Goal: Task Accomplishment & Management: Manage account settings

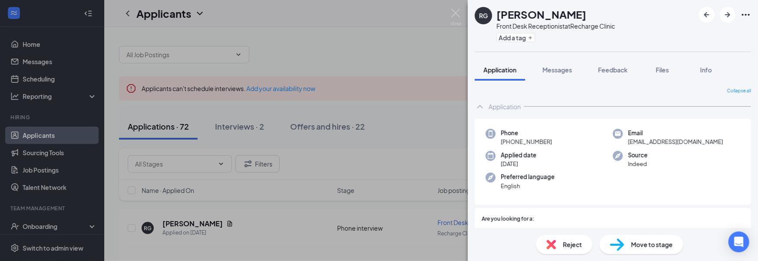
click at [84, 176] on div "RG [PERSON_NAME] Front Desk Receptionist at Recharge Clinic Add a tag Applicati…" at bounding box center [379, 130] width 758 height 261
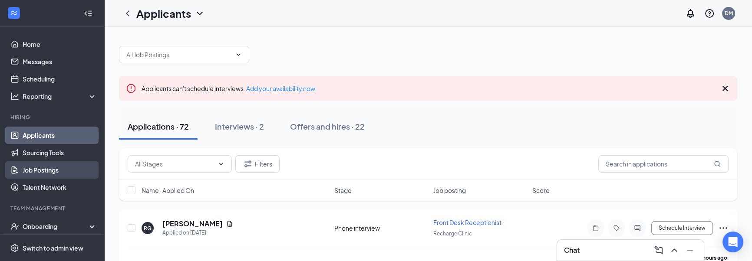
click at [67, 165] on link "Job Postings" at bounding box center [60, 170] width 74 height 17
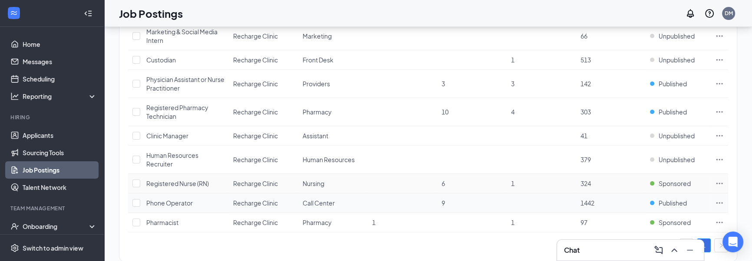
scroll to position [245, 0]
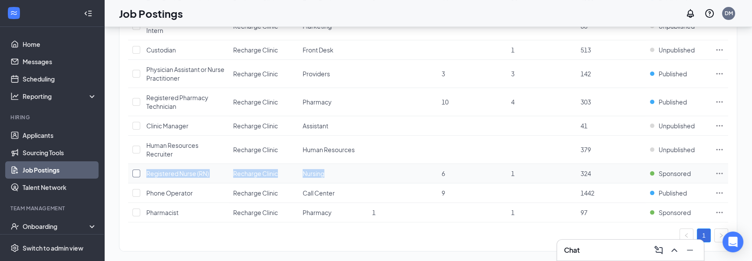
drag, startPoint x: 414, startPoint y: 169, endPoint x: 139, endPoint y: 160, distance: 275.5
click at [139, 164] on tr "Registered Nurse (RN) Recharge Clinic Nursing 6 1 324 Sponsored" at bounding box center [428, 174] width 600 height 20
click at [108, 151] on div "1 brands, 1 locations, 15 job postings Create job posting Positions Departments…" at bounding box center [428, 26] width 648 height 489
click at [263, 17] on div "Job Postings DM" at bounding box center [428, 13] width 648 height 27
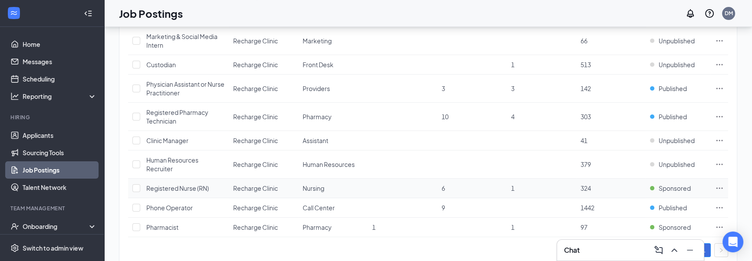
scroll to position [226, 0]
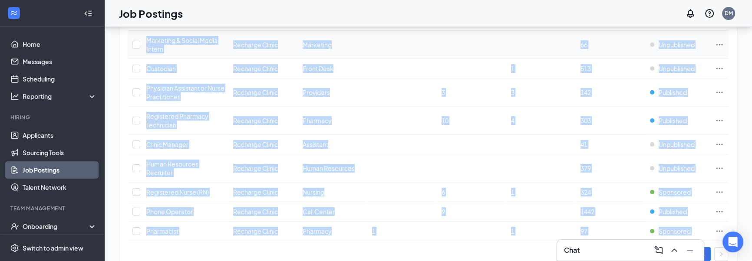
drag, startPoint x: 368, startPoint y: 247, endPoint x: 135, endPoint y: 43, distance: 310.2
click at [135, 43] on div "Positions Departments Hiring process Status Job postings Location Department [D…" at bounding box center [428, 54] width 618 height 415
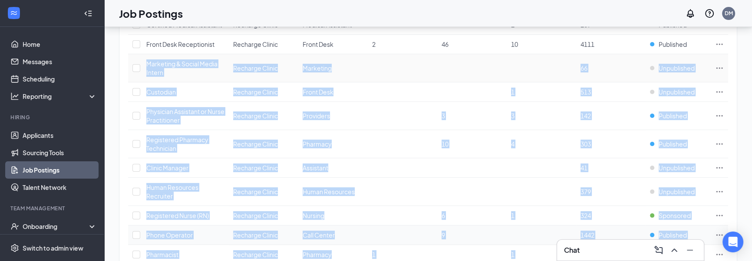
scroll to position [245, 0]
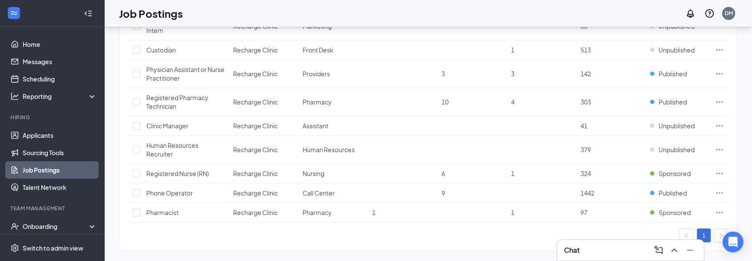
click at [179, 237] on div "Positions Departments Hiring process Status Job postings Location Department [D…" at bounding box center [428, 40] width 618 height 424
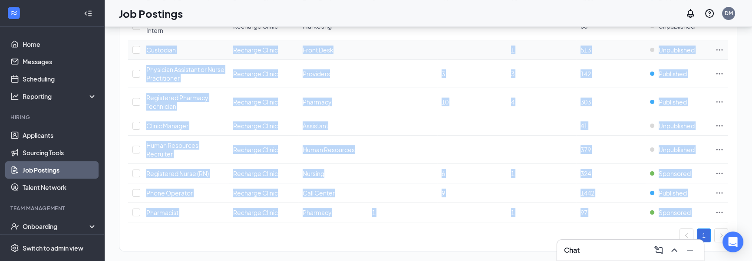
drag, startPoint x: 265, startPoint y: 239, endPoint x: 134, endPoint y: 46, distance: 233.5
click at [134, 46] on div "Positions Departments Hiring process Status Job postings Location Department [D…" at bounding box center [428, 40] width 618 height 424
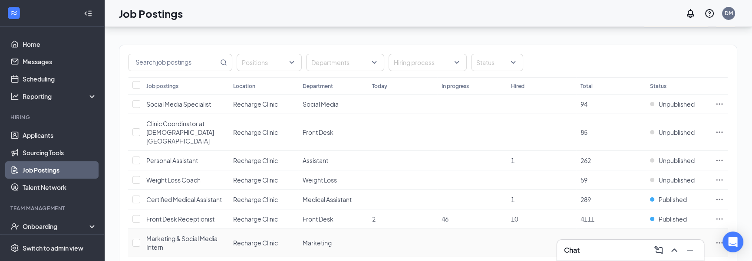
scroll to position [0, 0]
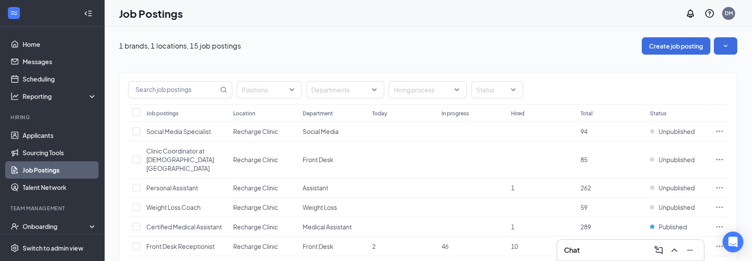
click at [120, 93] on div "Positions Departments Hiring process Status" at bounding box center [428, 89] width 618 height 32
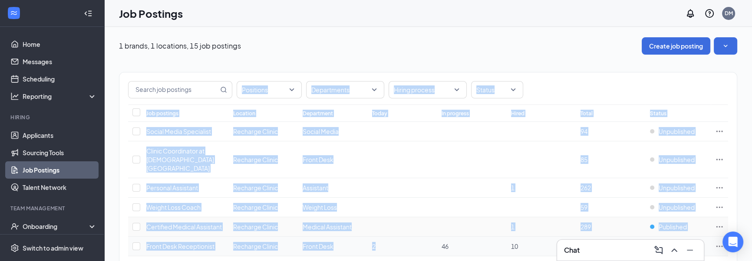
drag, startPoint x: 130, startPoint y: 86, endPoint x: 428, endPoint y: 241, distance: 335.3
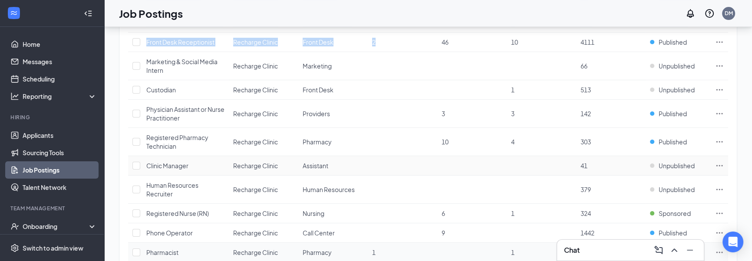
scroll to position [245, 0]
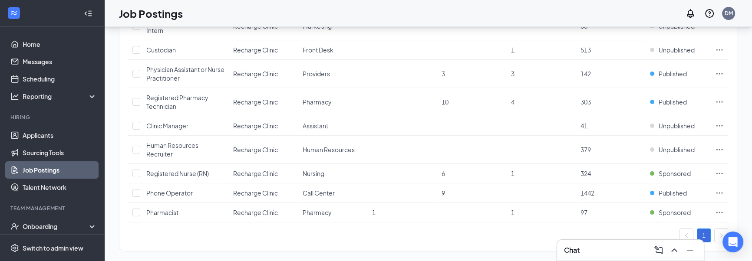
click at [328, 232] on div "1" at bounding box center [428, 236] width 600 height 14
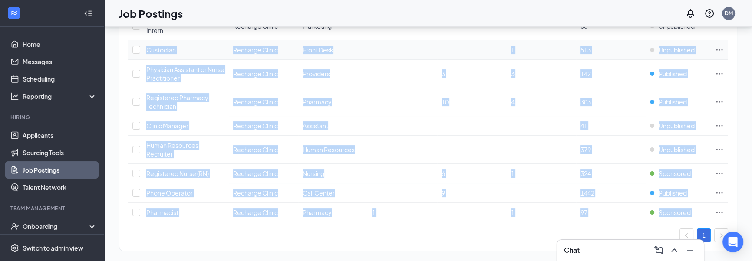
drag, startPoint x: 308, startPoint y: 232, endPoint x: 132, endPoint y: 49, distance: 253.7
click at [132, 49] on div "Positions Departments Hiring process Status Job postings Location Department [D…" at bounding box center [428, 35] width 618 height 415
click at [233, 235] on div "Positions Departments Hiring process Status Job postings Location Department [D…" at bounding box center [428, 40] width 618 height 424
drag, startPoint x: 125, startPoint y: 72, endPoint x: 444, endPoint y: 256, distance: 368.5
click at [444, 256] on div "1 brands, 1 locations, 15 job postings Create job posting Positions Departments…" at bounding box center [428, 26] width 648 height 489
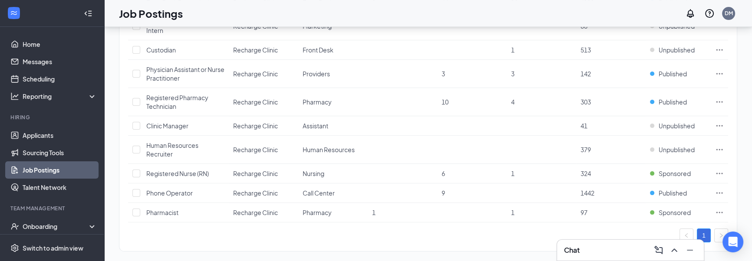
click at [364, 233] on div "Positions Departments Hiring process Status Job postings Location Department [D…" at bounding box center [428, 40] width 618 height 424
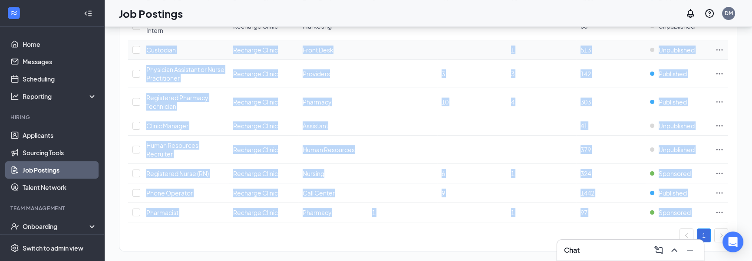
drag, startPoint x: 351, startPoint y: 228, endPoint x: 129, endPoint y: 43, distance: 289.0
click at [129, 43] on div "Positions Departments Hiring process Status Job postings Location Department [D…" at bounding box center [428, 35] width 618 height 415
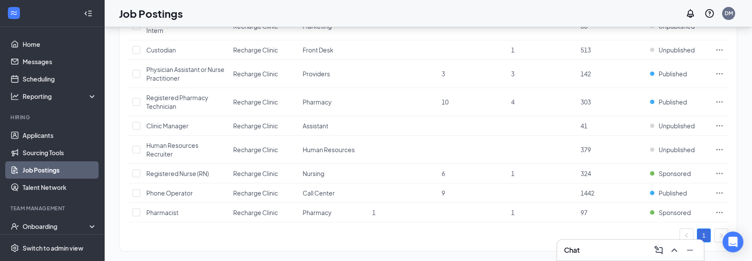
click at [177, 229] on div "1" at bounding box center [428, 236] width 600 height 14
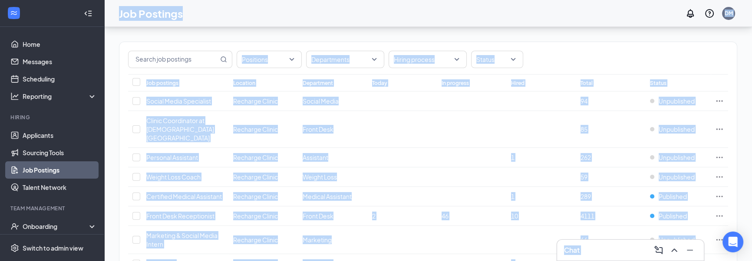
scroll to position [0, 0]
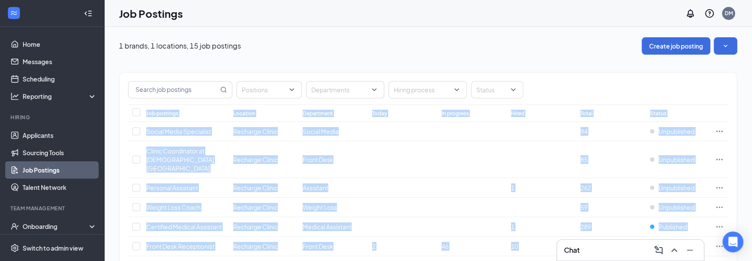
drag, startPoint x: 192, startPoint y: 226, endPoint x: 129, endPoint y: 110, distance: 131.6
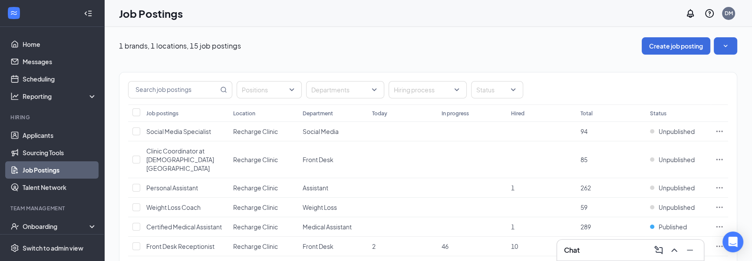
click at [36, 131] on link "Applicants" at bounding box center [60, 135] width 74 height 17
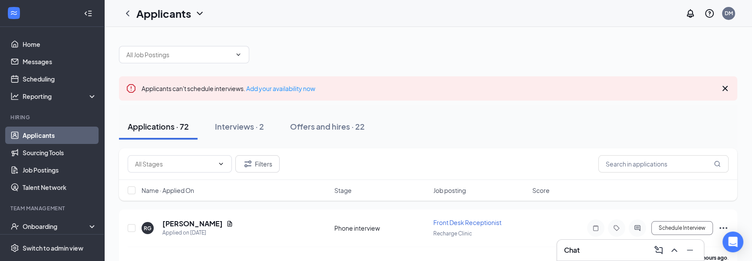
click at [170, 130] on div "Applications · 72" at bounding box center [158, 126] width 61 height 11
click at [728, 83] on icon "Cross" at bounding box center [725, 88] width 10 height 10
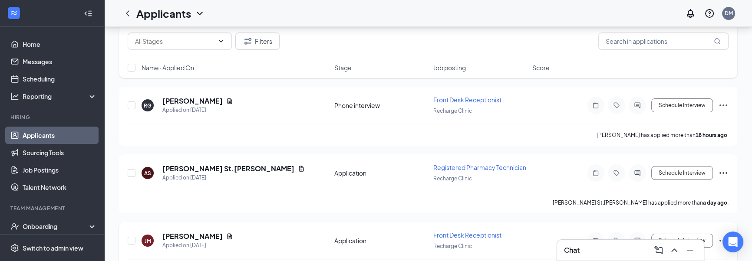
scroll to position [152, 0]
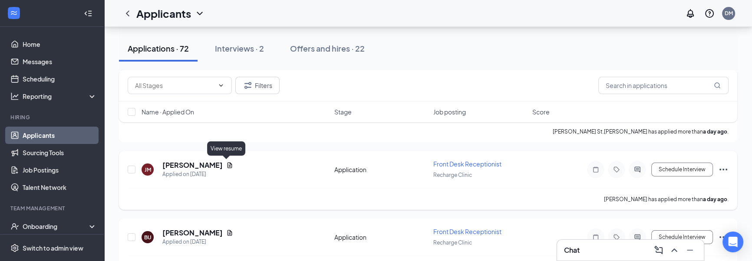
drag, startPoint x: 162, startPoint y: 164, endPoint x: 225, endPoint y: 166, distance: 62.1
click at [225, 166] on div "[PERSON_NAME]" at bounding box center [197, 166] width 71 height 10
copy h5 "[PERSON_NAME]"
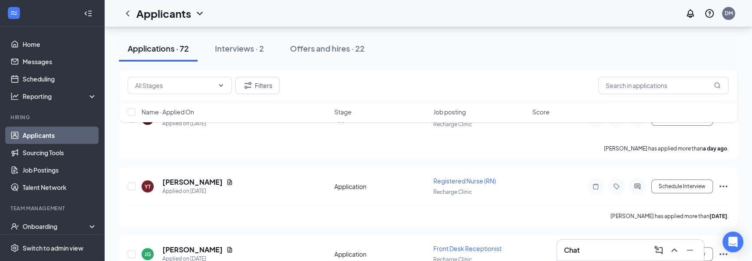
scroll to position [278, 0]
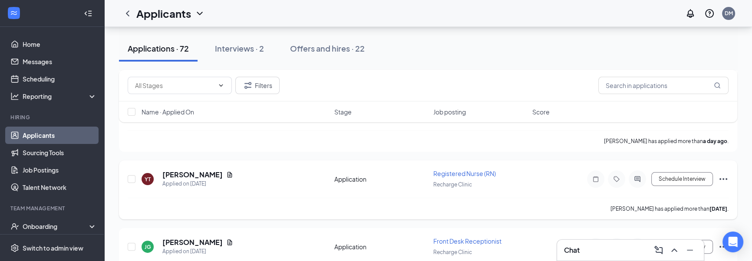
drag, startPoint x: 162, startPoint y: 173, endPoint x: 279, endPoint y: 175, distance: 117.3
click at [279, 175] on div "YT [PERSON_NAME] Applied on [DATE]" at bounding box center [236, 179] width 188 height 18
copy h5 "[PERSON_NAME]"
click at [727, 179] on icon "Ellipses" at bounding box center [723, 179] width 10 height 10
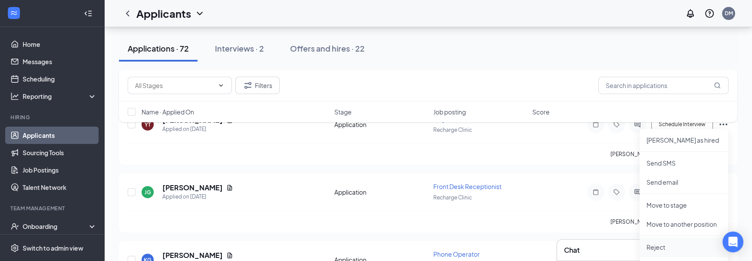
scroll to position [344, 0]
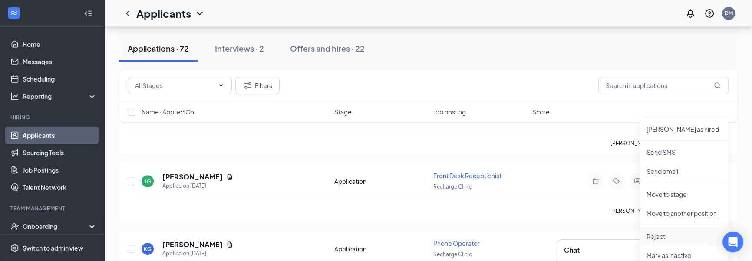
click at [666, 235] on p "Reject" at bounding box center [684, 236] width 75 height 9
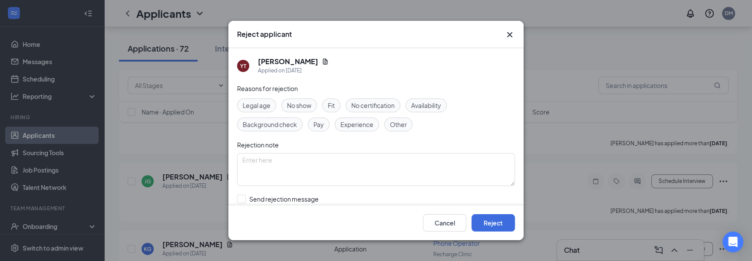
click at [332, 109] on span "Fit" at bounding box center [331, 106] width 7 height 10
click at [294, 199] on input "Send rejection message If unchecked, the applicant will not receive a rejection…" at bounding box center [336, 204] width 198 height 19
checkbox input "true"
click at [488, 229] on button "Reject" at bounding box center [493, 223] width 43 height 17
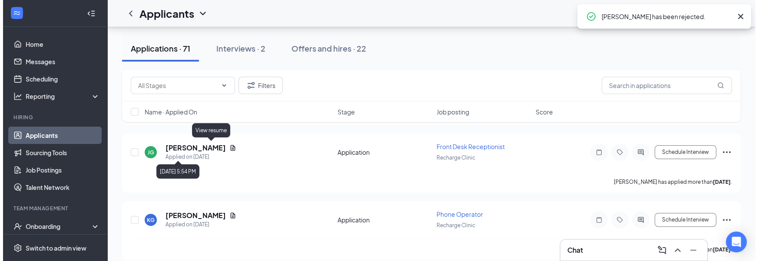
scroll to position [308, 0]
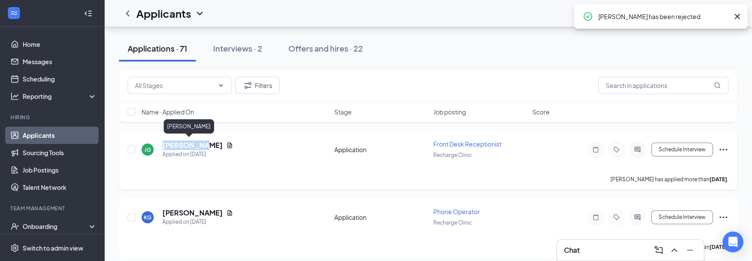
drag, startPoint x: 160, startPoint y: 143, endPoint x: 223, endPoint y: 145, distance: 63.0
click at [223, 145] on div "[PERSON_NAME] Applied on [DATE]" at bounding box center [236, 150] width 188 height 18
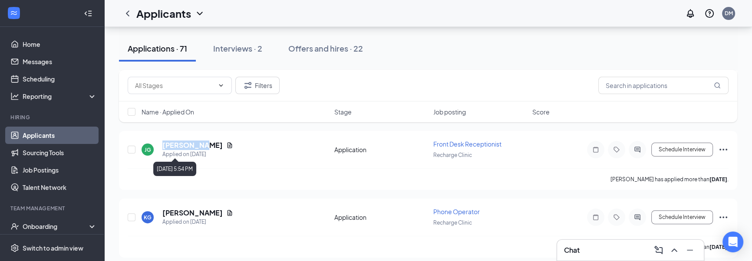
copy h5 "[PERSON_NAME]"
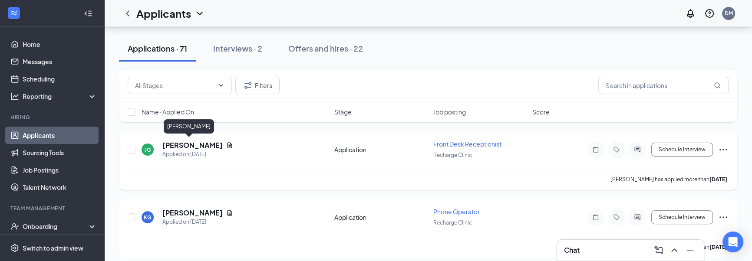
click at [182, 147] on h5 "[PERSON_NAME]" at bounding box center [192, 146] width 60 height 10
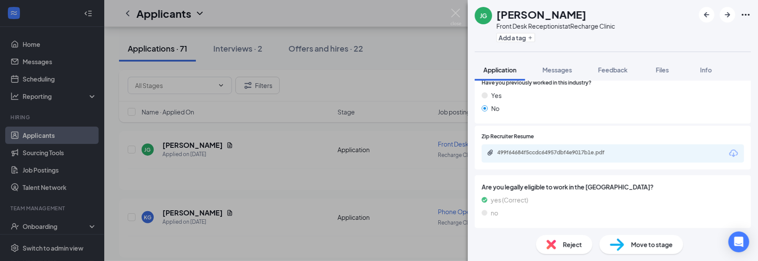
scroll to position [437, 0]
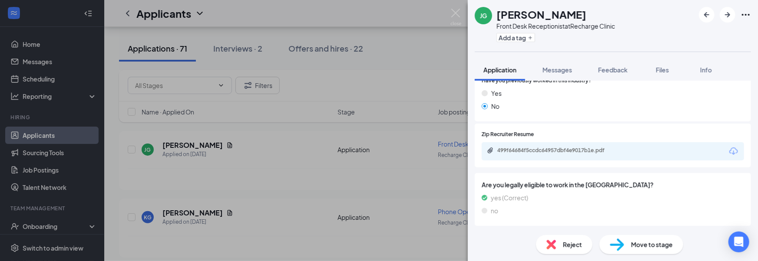
click at [524, 155] on div "499f64684f5ccdc64957dbf4e9017b1e.pdf" at bounding box center [613, 151] width 262 height 18
click at [519, 154] on div "499f64684f5ccdc64957dbf4e9017b1e.pdf" at bounding box center [557, 151] width 141 height 8
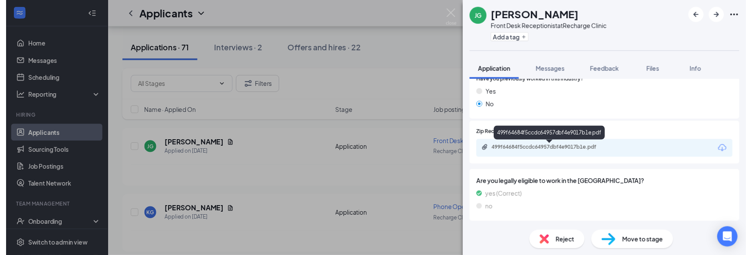
scroll to position [434, 0]
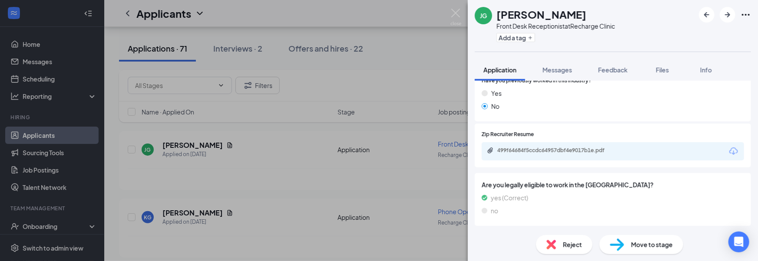
click at [468, 17] on div "[PERSON_NAME] Front Desk Receptionist at Recharge Clinic Add a tag" at bounding box center [613, 26] width 290 height 52
click at [461, 15] on div "[PERSON_NAME] Front Desk Receptionist at Recharge Clinic Add a tag Application …" at bounding box center [379, 130] width 758 height 261
drag, startPoint x: 459, startPoint y: 14, endPoint x: 451, endPoint y: 86, distance: 72.6
click at [459, 14] on img at bounding box center [455, 17] width 11 height 17
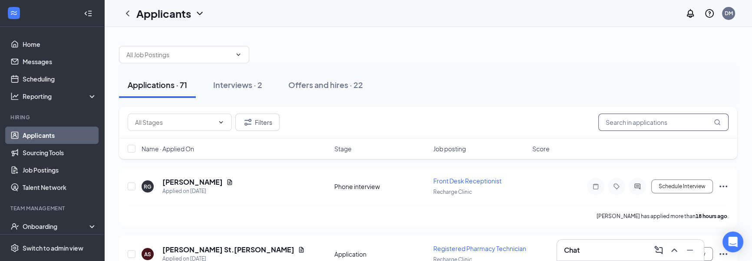
click at [611, 125] on input "text" at bounding box center [664, 122] width 130 height 17
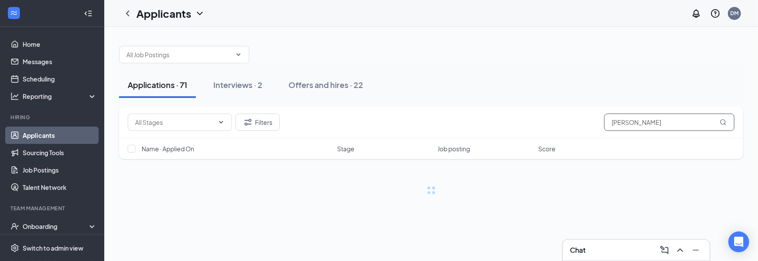
type input "[PERSON_NAME]"
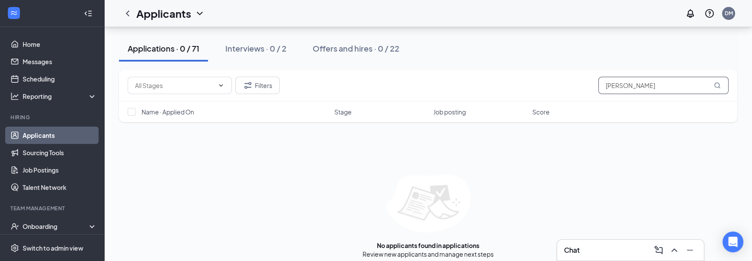
scroll to position [53, 0]
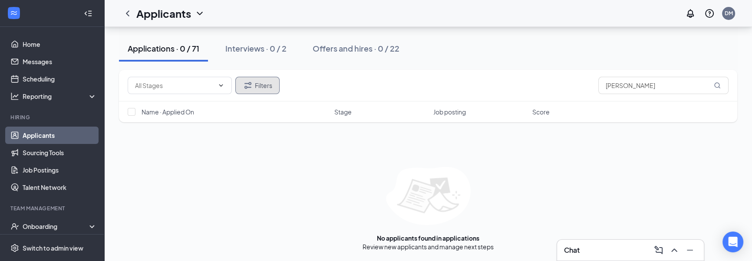
click at [243, 91] on button "Filters" at bounding box center [257, 85] width 44 height 17
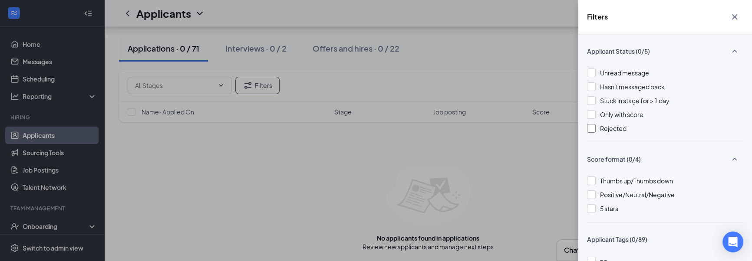
click at [595, 128] on div at bounding box center [591, 128] width 9 height 9
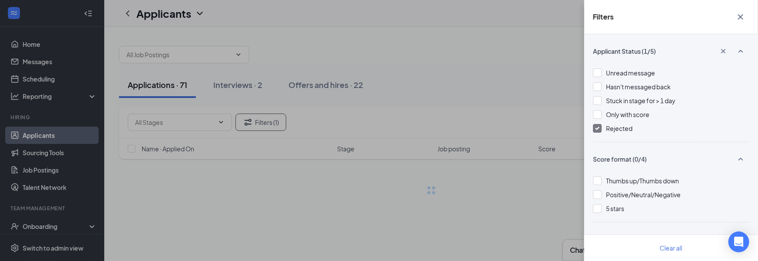
click at [420, 117] on div "Filters Applicant Status (1/5) Unread message Hasn't messaged back Stuck in sta…" at bounding box center [379, 130] width 758 height 261
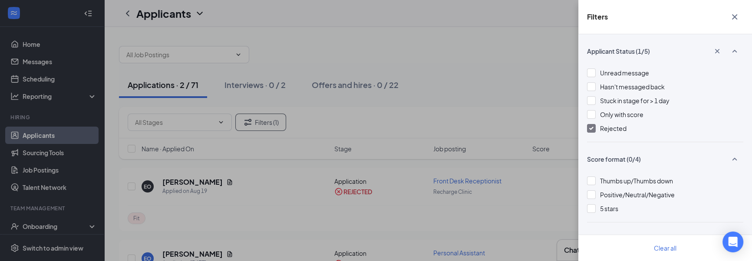
click at [407, 122] on div "Filters Applicant Status (1/5) Unread message Hasn't messaged back Stuck in sta…" at bounding box center [376, 130] width 752 height 261
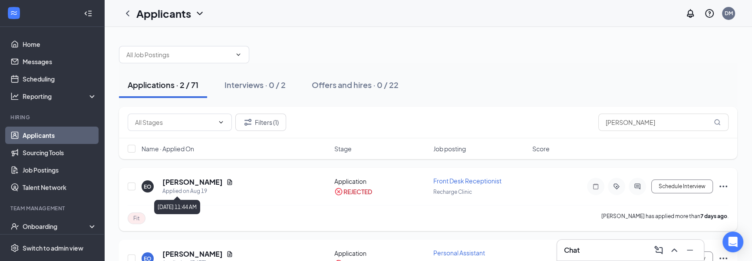
click at [189, 183] on h5 "[PERSON_NAME]" at bounding box center [192, 183] width 60 height 10
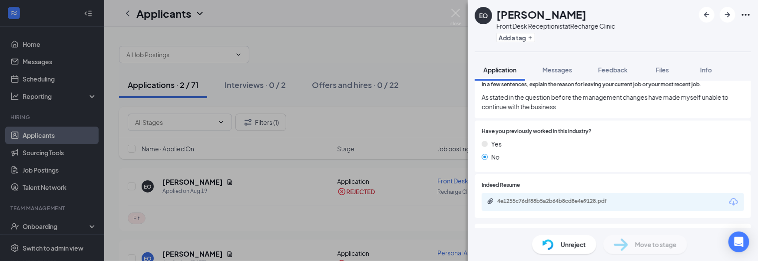
scroll to position [450, 0]
click at [556, 200] on div "4e1255c76df88b5a2b64b8cd8e4e9128.pdf" at bounding box center [558, 200] width 122 height 7
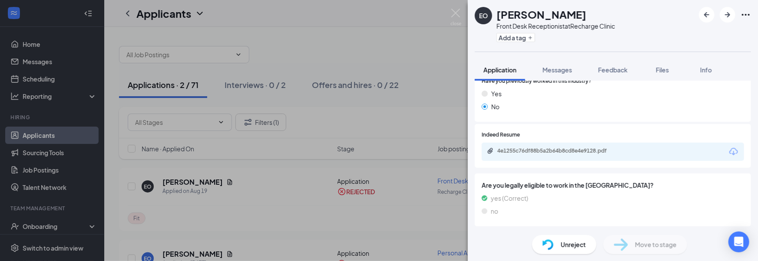
scroll to position [103, 0]
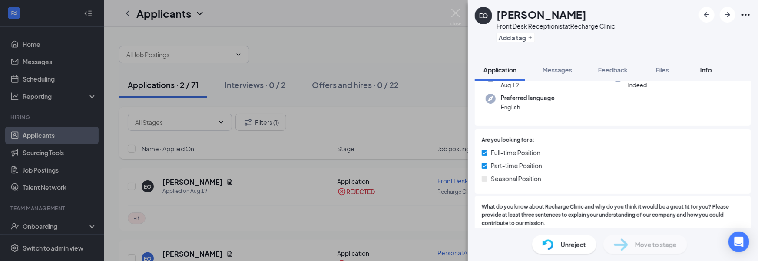
click at [710, 70] on span "Info" at bounding box center [706, 70] width 12 height 8
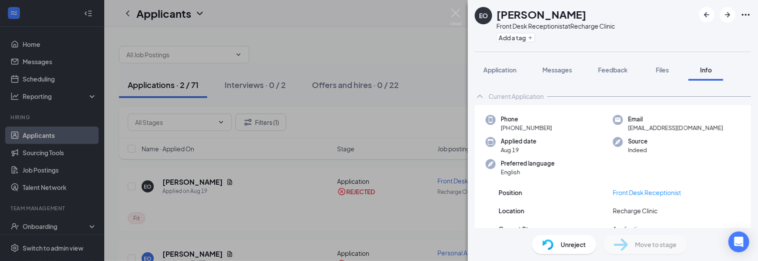
click at [293, 176] on div "EO [PERSON_NAME] Front Desk Receptionist at Recharge Clinic Add a tag Applicati…" at bounding box center [379, 130] width 758 height 261
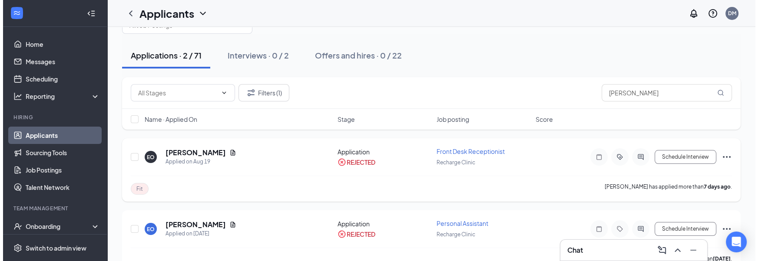
scroll to position [47, 0]
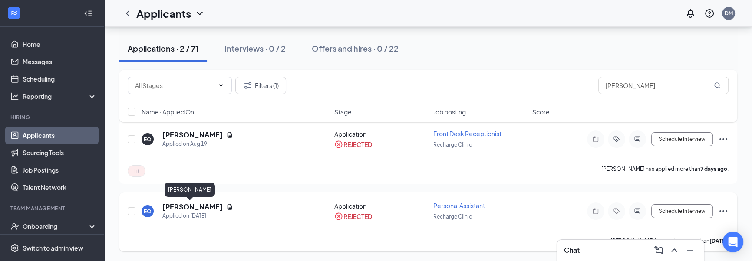
click at [197, 205] on h5 "[PERSON_NAME]" at bounding box center [192, 207] width 60 height 10
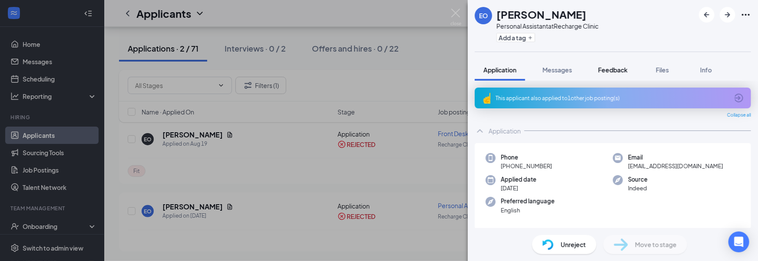
click at [625, 74] on button "Feedback" at bounding box center [612, 70] width 47 height 22
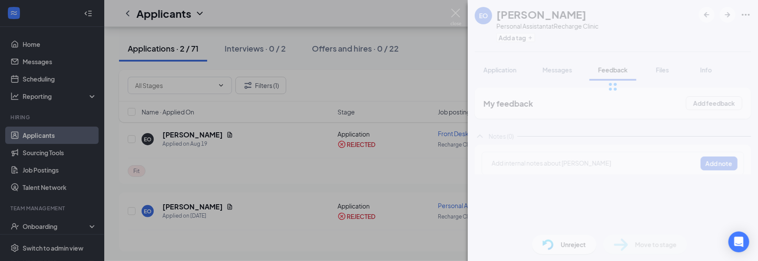
click at [650, 73] on div at bounding box center [613, 87] width 290 height 174
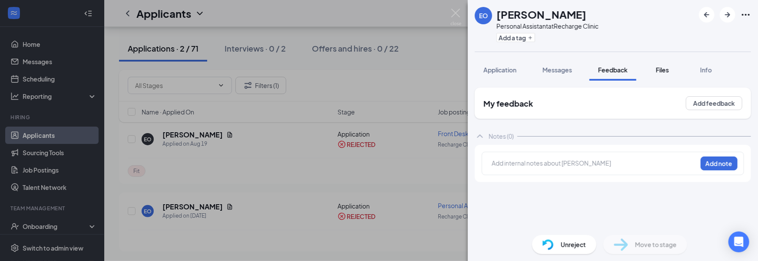
click at [655, 73] on div "Files" at bounding box center [662, 70] width 17 height 9
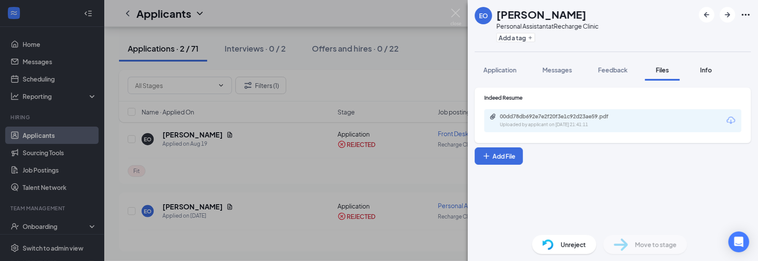
click at [708, 69] on span "Info" at bounding box center [706, 70] width 12 height 8
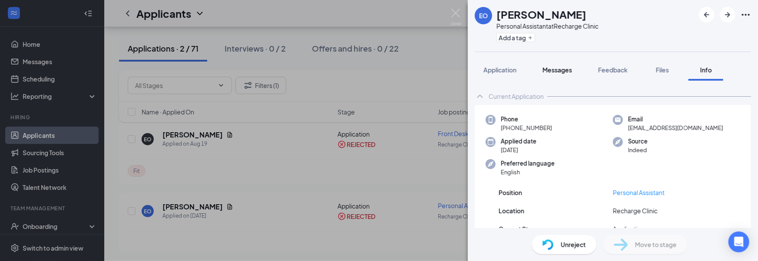
click at [569, 71] on span "Messages" at bounding box center [557, 70] width 30 height 8
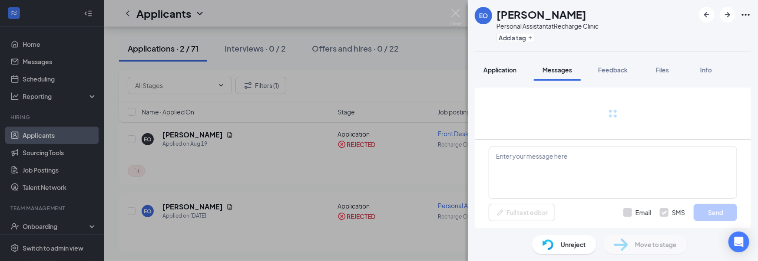
click at [504, 71] on span "Application" at bounding box center [499, 70] width 33 height 8
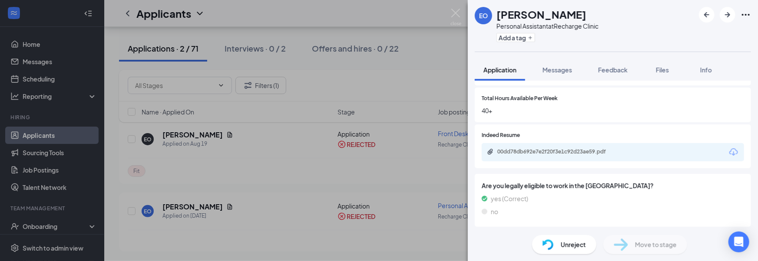
scroll to position [387, 0]
click at [552, 154] on div "00dd78db692e7e2f20f3e1c92d23ae59.pdf" at bounding box center [557, 152] width 141 height 8
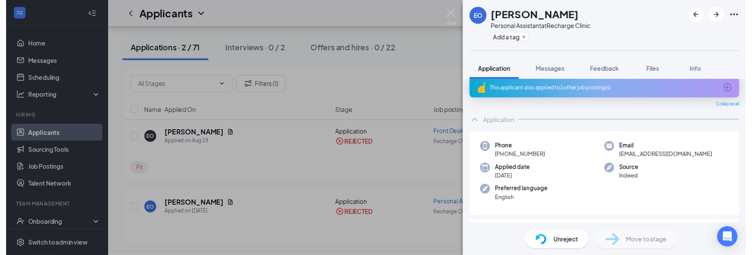
scroll to position [0, 0]
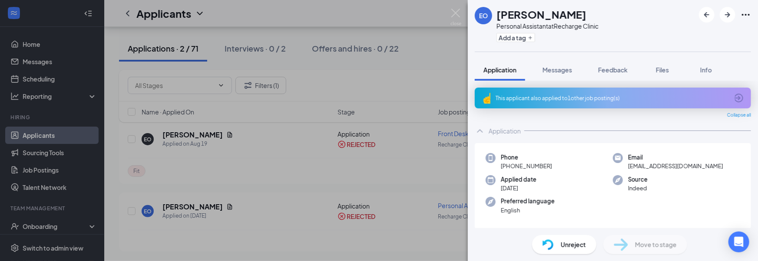
click at [529, 95] on div "This applicant also applied to 1 other job posting(s)" at bounding box center [612, 98] width 233 height 7
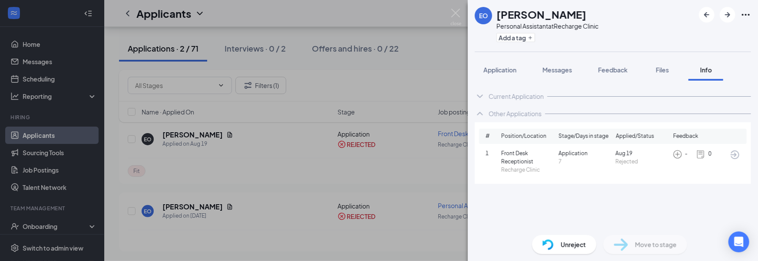
click at [397, 115] on div "EO [PERSON_NAME] Personal Assistant at Recharge Clinic Add a tag Application Me…" at bounding box center [379, 130] width 758 height 261
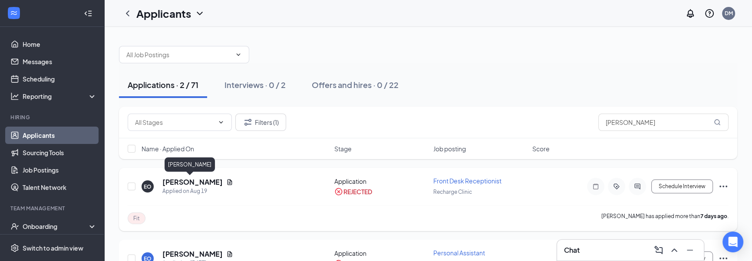
click at [188, 182] on h5 "[PERSON_NAME]" at bounding box center [192, 183] width 60 height 10
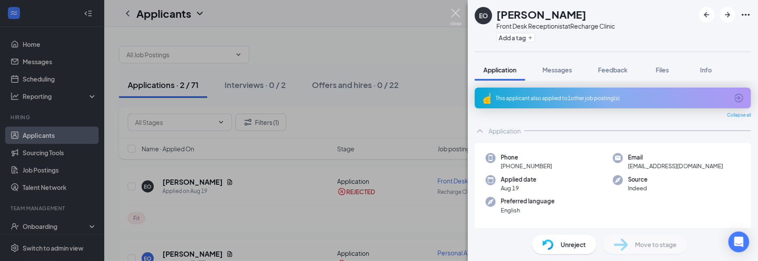
click at [453, 19] on img at bounding box center [455, 17] width 11 height 17
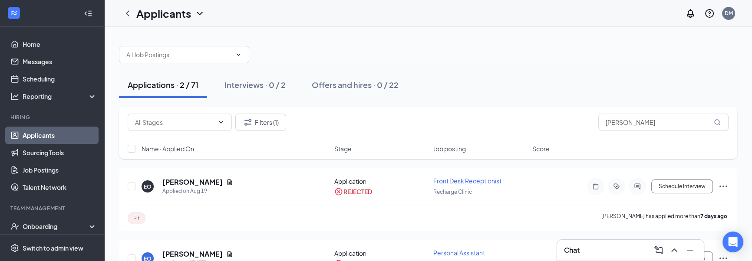
click at [65, 138] on link "Applicants" at bounding box center [60, 135] width 74 height 17
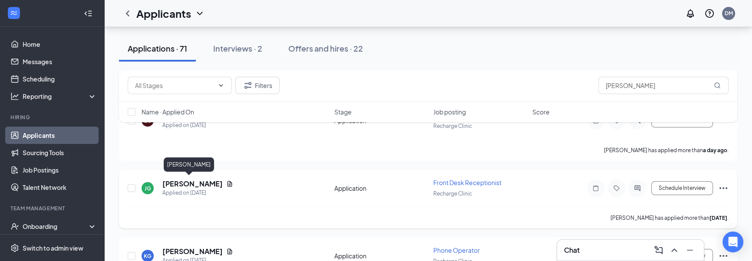
scroll to position [298, 0]
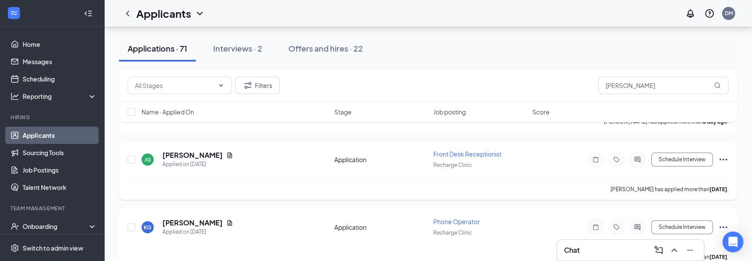
click at [724, 156] on icon "Ellipses" at bounding box center [723, 160] width 10 height 10
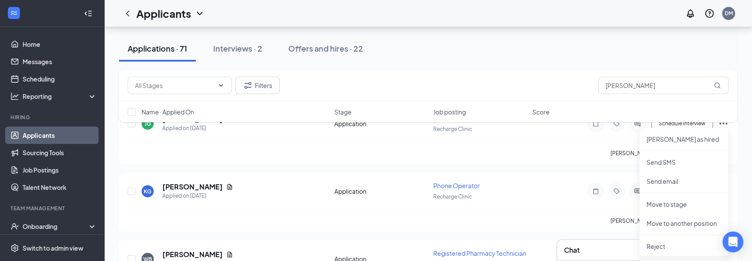
scroll to position [441, 0]
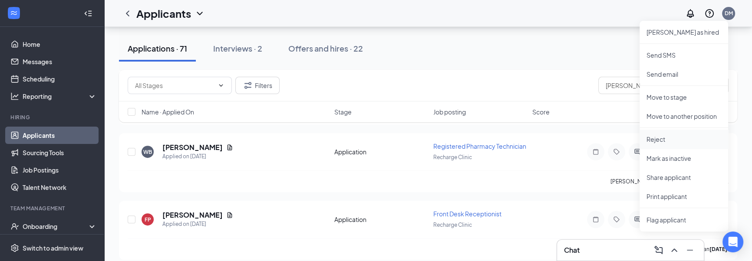
click at [668, 140] on p "Reject" at bounding box center [684, 139] width 75 height 9
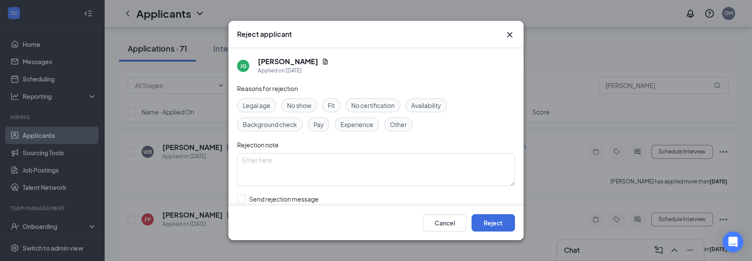
click at [334, 109] on span "Fit" at bounding box center [331, 106] width 7 height 10
click at [291, 199] on input "Send rejection message If unchecked, the applicant will not receive a rejection…" at bounding box center [336, 204] width 198 height 19
checkbox input "true"
click at [486, 226] on button "Reject" at bounding box center [493, 223] width 43 height 17
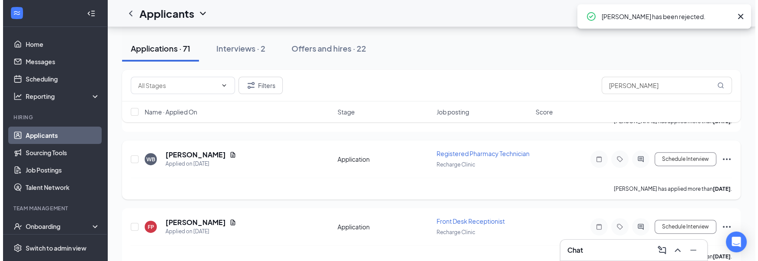
scroll to position [355, 0]
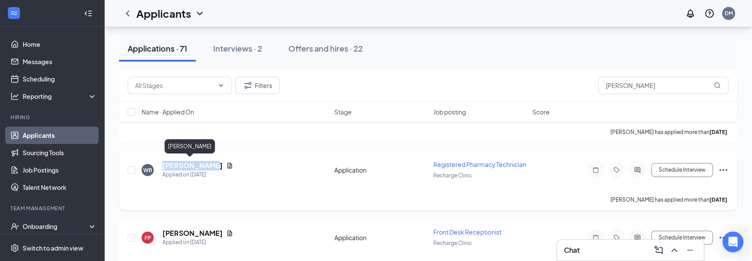
drag, startPoint x: 163, startPoint y: 163, endPoint x: 203, endPoint y: 166, distance: 40.5
click at [203, 166] on h5 "[PERSON_NAME]" at bounding box center [192, 166] width 60 height 10
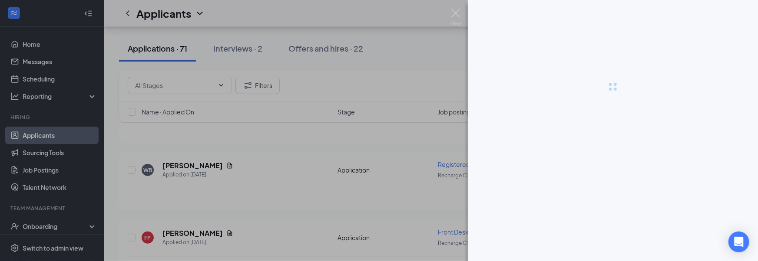
click at [185, 162] on div at bounding box center [379, 130] width 758 height 261
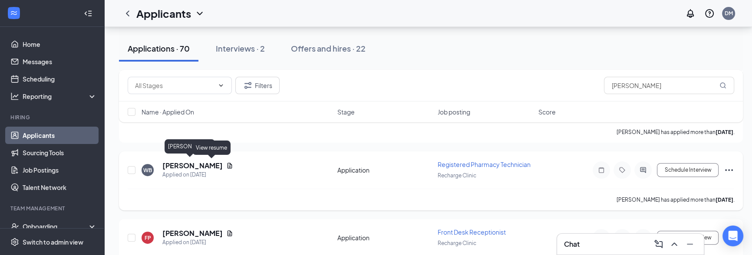
click at [182, 162] on h5 "[PERSON_NAME]" at bounding box center [192, 166] width 60 height 10
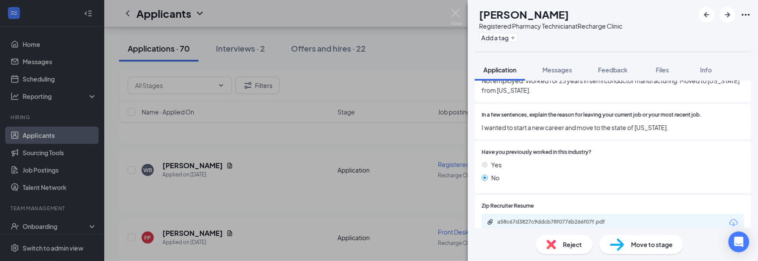
scroll to position [338, 0]
click at [520, 222] on div "a58c67d3827c9ddcb78f0776b266f07f.pdf" at bounding box center [558, 221] width 122 height 7
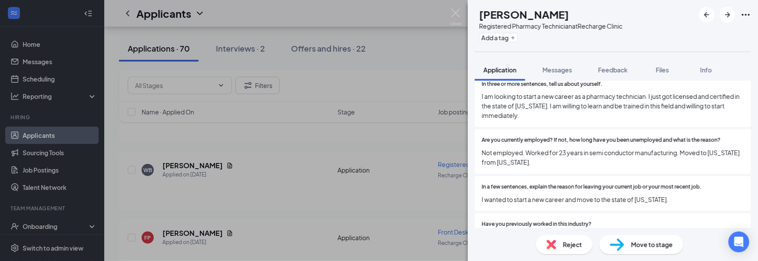
scroll to position [281, 0]
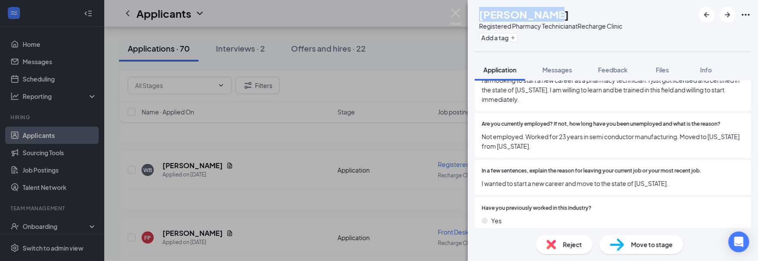
drag, startPoint x: 501, startPoint y: 14, endPoint x: 572, endPoint y: 13, distance: 70.8
click at [572, 13] on div "[PERSON_NAME]" at bounding box center [550, 14] width 143 height 15
copy h1 "[PERSON_NAME]"
click at [570, 243] on span "Reject" at bounding box center [572, 245] width 19 height 10
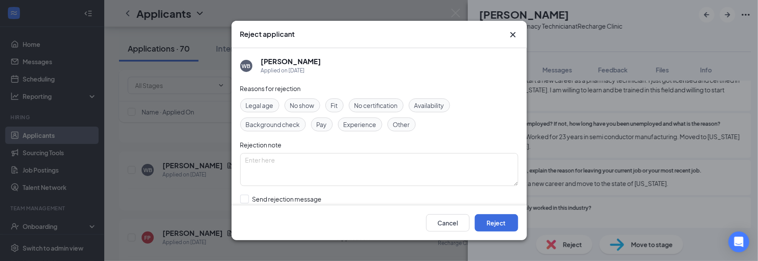
click at [348, 109] on div "Legal age No show Fit No certification Availability Background check Pay Experi…" at bounding box center [379, 115] width 278 height 33
click at [338, 110] on div "Fit" at bounding box center [334, 106] width 18 height 14
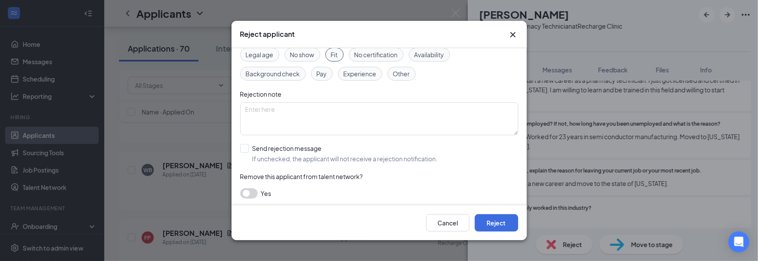
scroll to position [52, 0]
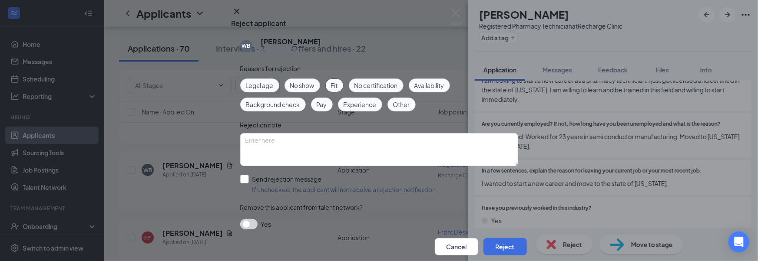
click at [304, 175] on input "Send rejection message If unchecked, the applicant will not receive a rejection…" at bounding box center [339, 184] width 198 height 19
checkbox input "true"
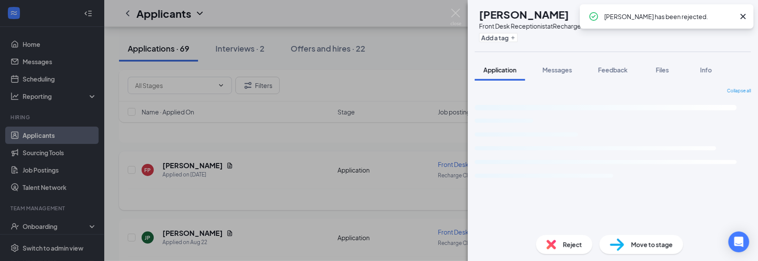
click at [268, 205] on div "FP [PERSON_NAME] toledo Front Desk Receptionist at Recharge Clinic Add a tag Ap…" at bounding box center [379, 130] width 758 height 261
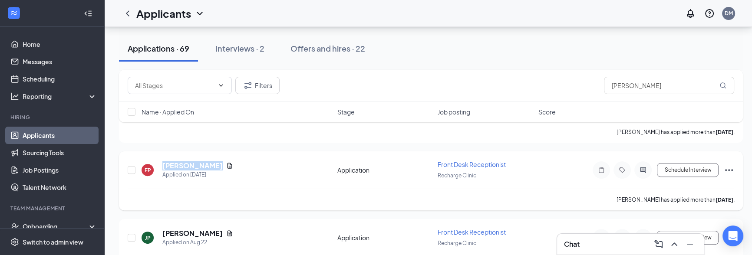
drag, startPoint x: 162, startPoint y: 163, endPoint x: 253, endPoint y: 168, distance: 91.8
click at [253, 168] on div "FP [PERSON_NAME] toledo Applied on [DATE]" at bounding box center [237, 170] width 191 height 18
copy div "[PERSON_NAME]"
click at [728, 168] on icon "Ellipses" at bounding box center [729, 170] width 10 height 10
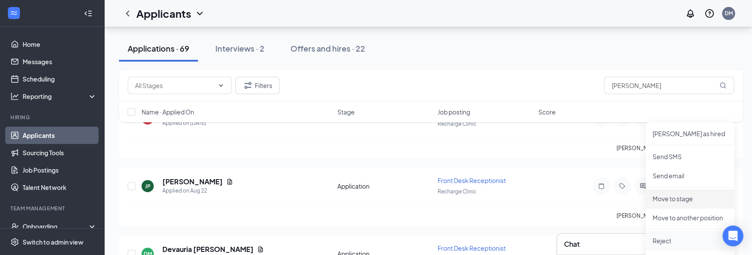
scroll to position [422, 0]
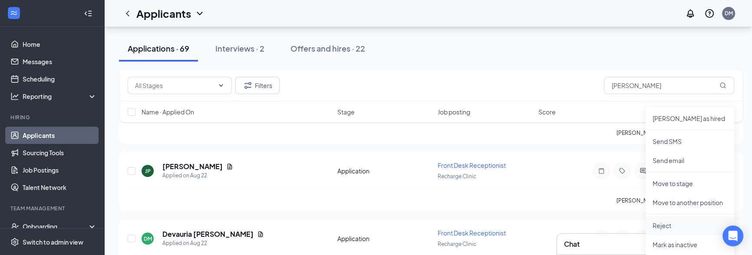
click at [668, 222] on p "Reject" at bounding box center [690, 226] width 75 height 9
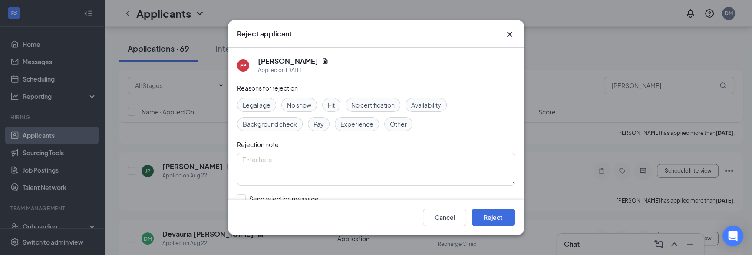
click at [333, 100] on span "Fit" at bounding box center [331, 105] width 7 height 10
click at [306, 199] on input "Send rejection message If unchecked, the applicant will not receive a rejection…" at bounding box center [336, 204] width 198 height 19
checkbox input "true"
click at [497, 221] on button "Reject" at bounding box center [493, 217] width 43 height 17
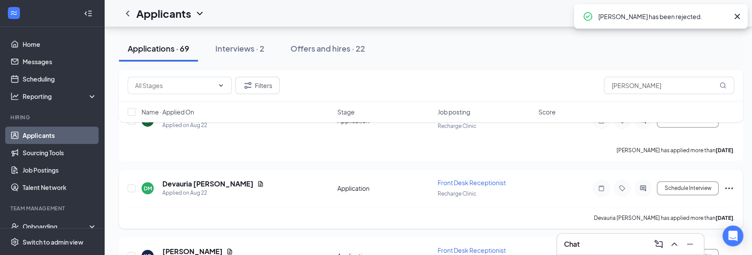
scroll to position [481, 0]
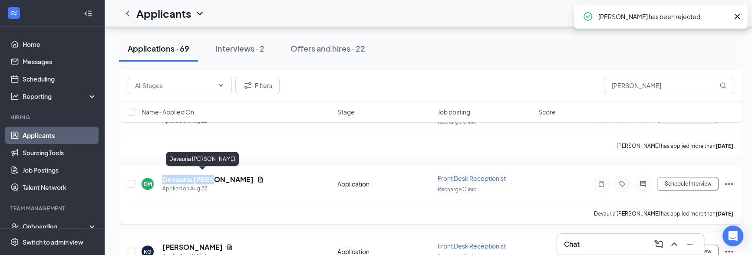
drag, startPoint x: 162, startPoint y: 175, endPoint x: 222, endPoint y: 179, distance: 60.5
click at [222, 179] on div "Devauria [PERSON_NAME]" at bounding box center [213, 180] width 102 height 10
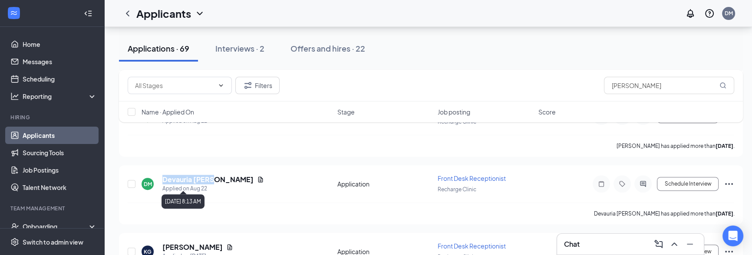
copy h5 "Devauria [PERSON_NAME]"
click at [730, 181] on icon "Ellipses" at bounding box center [729, 184] width 10 height 10
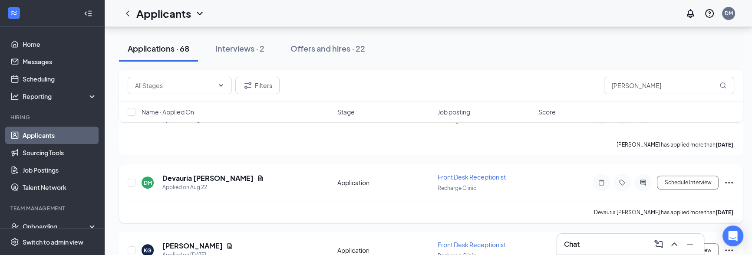
click at [728, 180] on icon "Ellipses" at bounding box center [729, 183] width 10 height 10
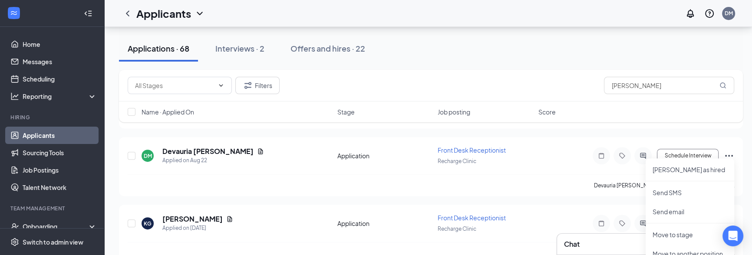
scroll to position [628, 0]
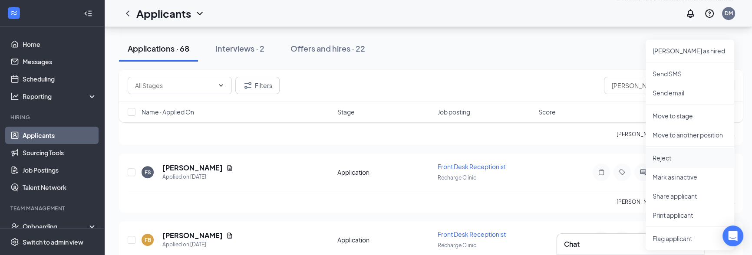
click at [669, 163] on li "Reject" at bounding box center [690, 158] width 89 height 19
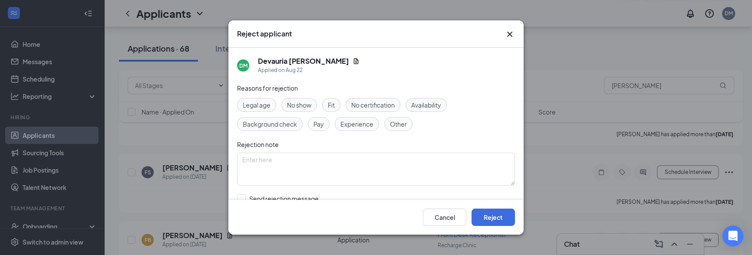
click at [333, 103] on span "Fit" at bounding box center [331, 105] width 7 height 10
click at [301, 197] on input "Send rejection message If unchecked, the applicant will not receive a rejection…" at bounding box center [336, 204] width 198 height 19
checkbox input "true"
click at [492, 226] on button "Reject" at bounding box center [493, 217] width 43 height 17
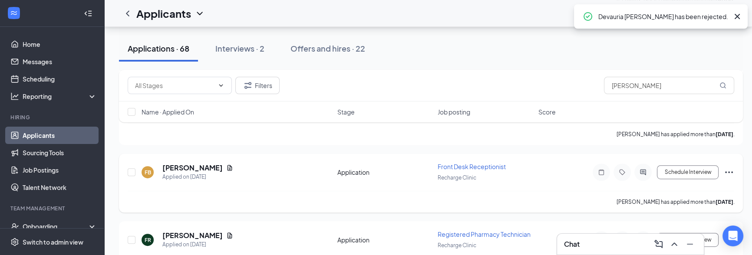
drag, startPoint x: 162, startPoint y: 163, endPoint x: 241, endPoint y: 165, distance: 79.1
click at [242, 166] on div "FB [PERSON_NAME] Applied on [DATE]" at bounding box center [237, 172] width 191 height 18
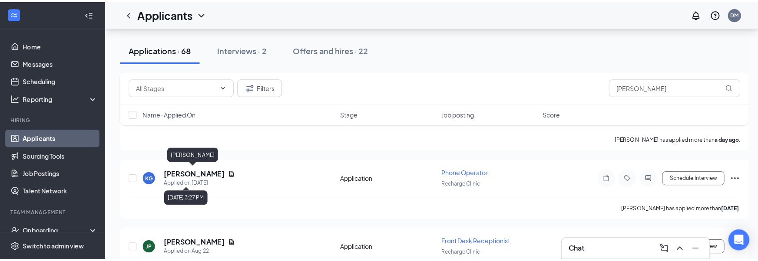
scroll to position [294, 0]
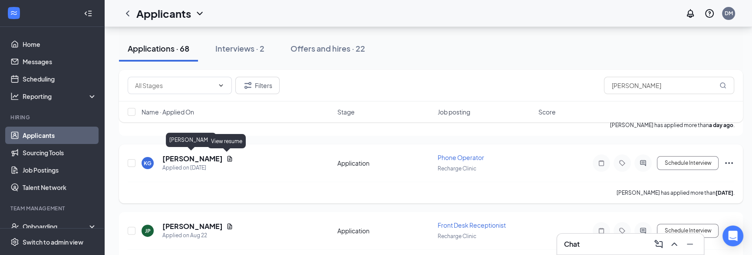
drag, startPoint x: 161, startPoint y: 158, endPoint x: 238, endPoint y: 158, distance: 76.9
click at [238, 158] on div "KG [PERSON_NAME] Applied on [DATE]" at bounding box center [237, 163] width 191 height 18
copy h5 "[PERSON_NAME]"
click at [231, 157] on div "KG [PERSON_NAME] Applied on [DATE]" at bounding box center [237, 163] width 191 height 18
click at [230, 157] on icon "Document" at bounding box center [229, 158] width 7 height 7
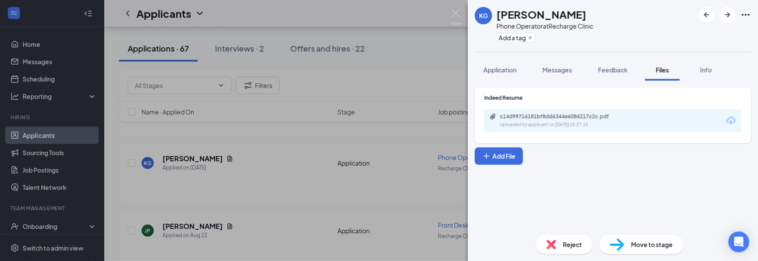
drag, startPoint x: 512, startPoint y: 71, endPoint x: 507, endPoint y: 87, distance: 16.9
click at [512, 71] on span "Application" at bounding box center [499, 70] width 33 height 8
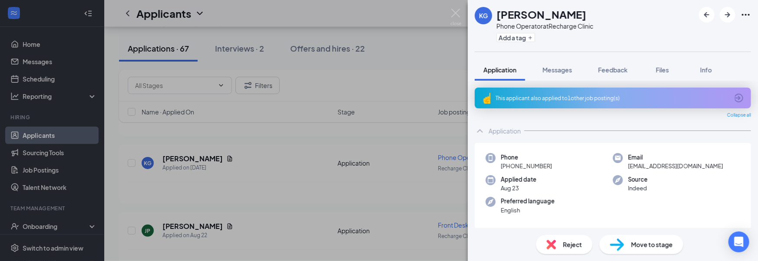
click at [582, 100] on div "This applicant also applied to 1 other job posting(s)" at bounding box center [612, 98] width 233 height 7
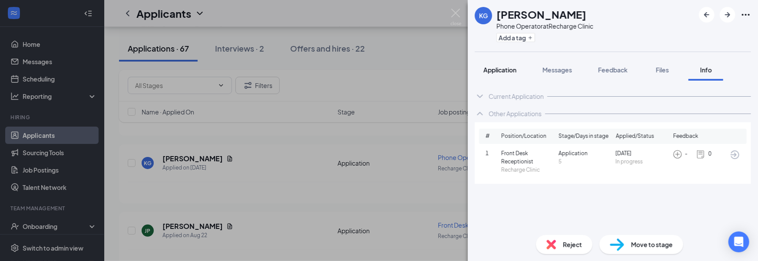
click at [502, 76] on button "Application" at bounding box center [500, 70] width 50 height 22
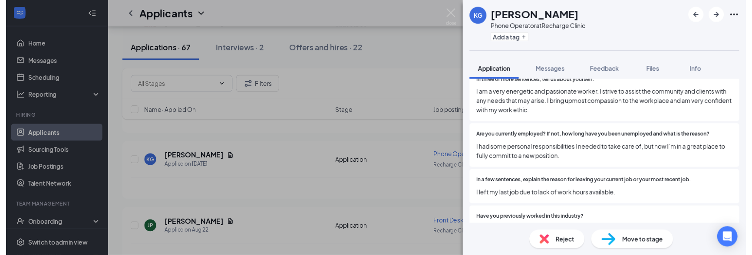
scroll to position [120, 0]
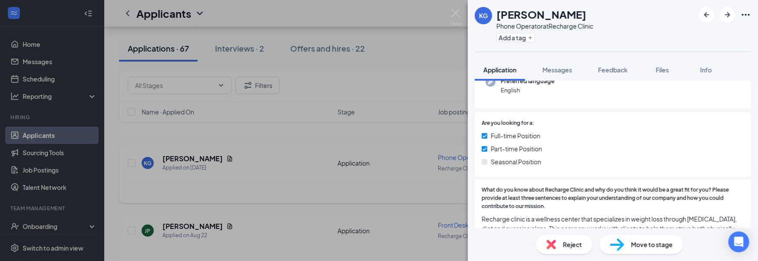
drag, startPoint x: 454, startPoint y: 184, endPoint x: 402, endPoint y: 189, distance: 52.4
click at [451, 184] on div "KG [PERSON_NAME] Phone Operator at Recharge Clinic Add a tag Application Messag…" at bounding box center [379, 130] width 758 height 261
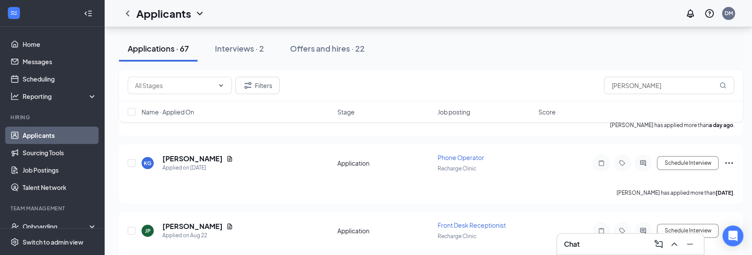
click at [42, 136] on link "Applicants" at bounding box center [60, 135] width 74 height 17
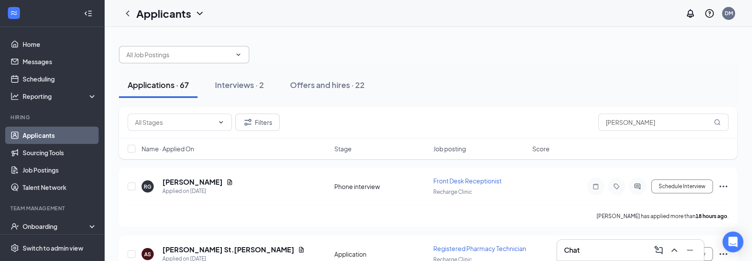
click at [176, 62] on span at bounding box center [184, 54] width 130 height 17
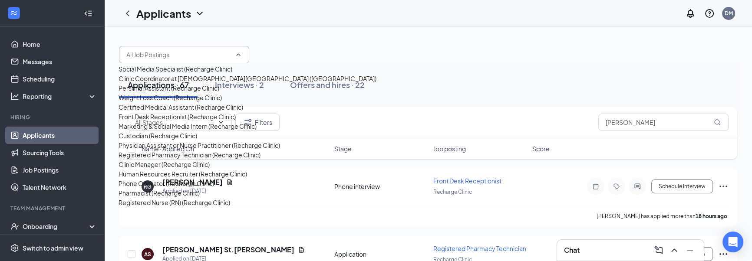
scroll to position [255, 0]
click at [183, 198] on div "Registered Nurse (RN) (Recharge Clinic)" at bounding box center [175, 203] width 112 height 10
type input "Registered Nurse (RN) (Recharge Clinic)"
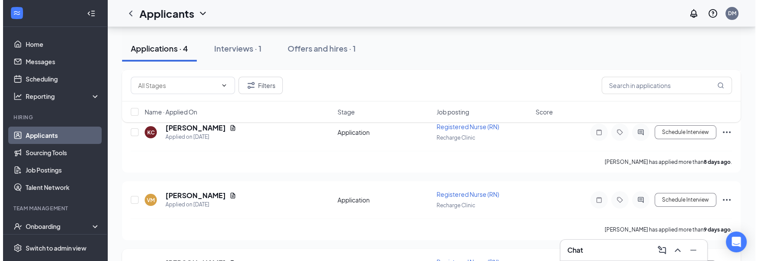
scroll to position [236, 0]
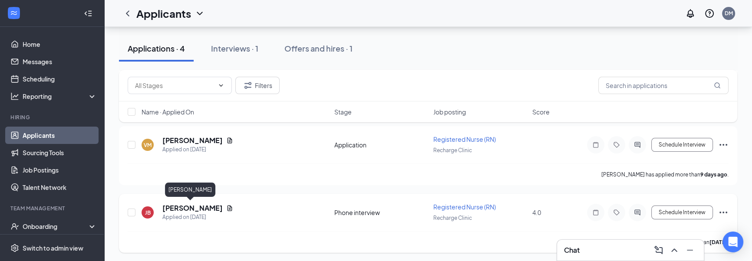
click at [190, 206] on h5 "[PERSON_NAME]" at bounding box center [192, 209] width 60 height 10
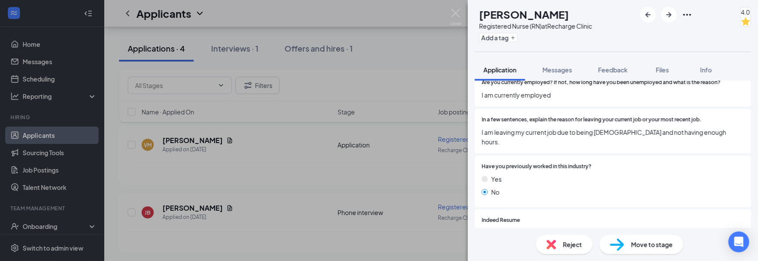
scroll to position [428, 0]
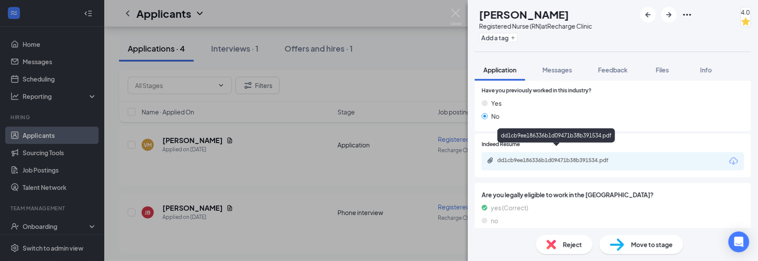
click at [536, 157] on div "dd1cb9ee186336b1d09471b38b391534.pdf" at bounding box center [558, 160] width 122 height 7
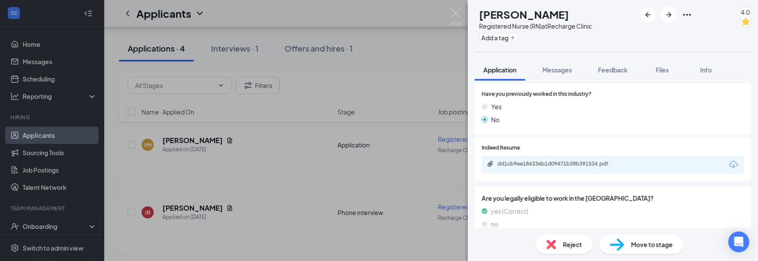
click at [564, 246] on span "Reject" at bounding box center [572, 245] width 19 height 10
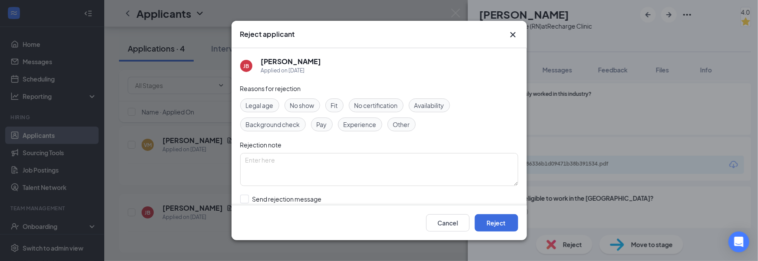
click at [422, 104] on span "Availability" at bounding box center [429, 106] width 30 height 10
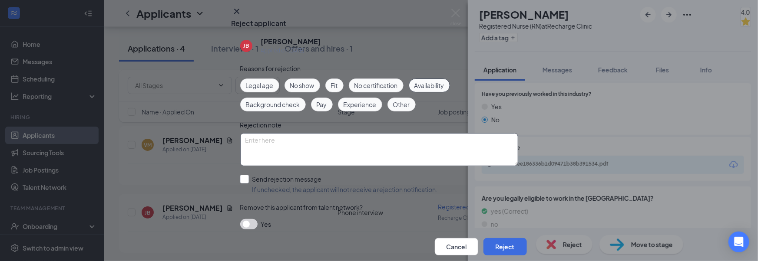
scroll to position [12, 0]
click at [291, 187] on input "Send rejection message If unchecked, the applicant will not receive a rejection…" at bounding box center [339, 184] width 198 height 19
checkbox input "true"
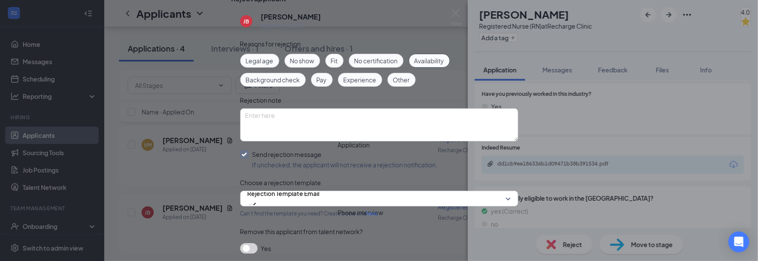
click at [437, 66] on span "Availability" at bounding box center [429, 61] width 30 height 10
click at [341, 68] on div "Fit" at bounding box center [334, 61] width 18 height 14
click at [407, 85] on span "Other" at bounding box center [401, 80] width 17 height 10
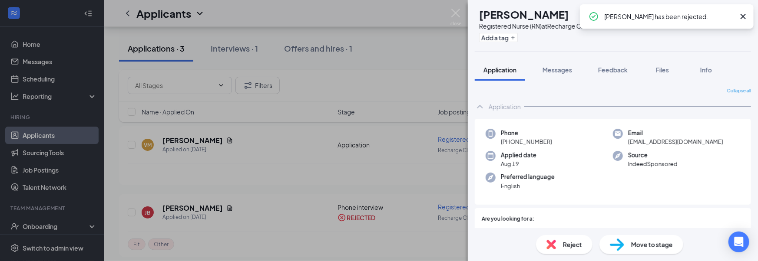
click at [248, 212] on div "LL [PERSON_NAME] Registered Nurse (RN) at Recharge Clinic Add a tag Application…" at bounding box center [379, 130] width 758 height 261
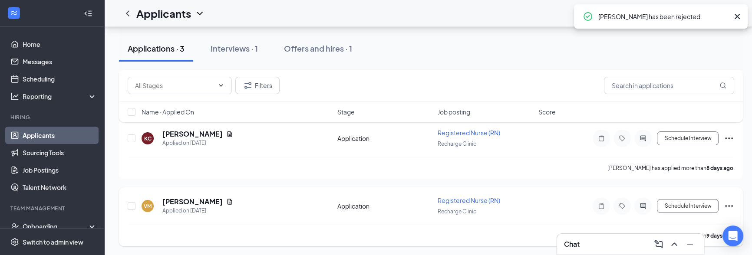
click at [238, 212] on div "VM [PERSON_NAME] Applied on [DATE]" at bounding box center [237, 206] width 191 height 18
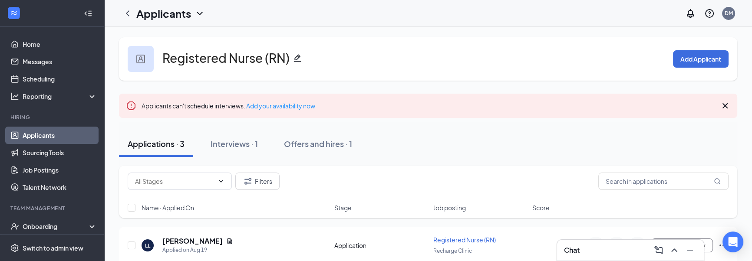
click at [723, 103] on icon "Cross" at bounding box center [725, 106] width 10 height 10
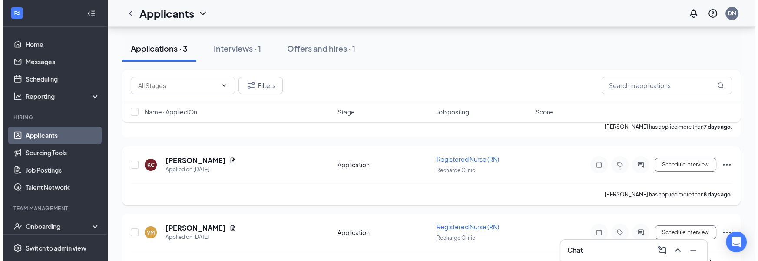
scroll to position [123, 0]
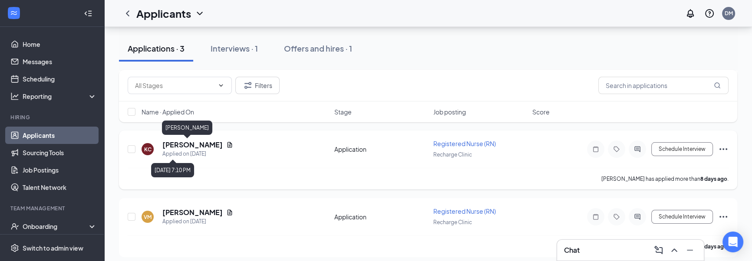
click at [181, 142] on h5 "[PERSON_NAME]" at bounding box center [192, 145] width 60 height 10
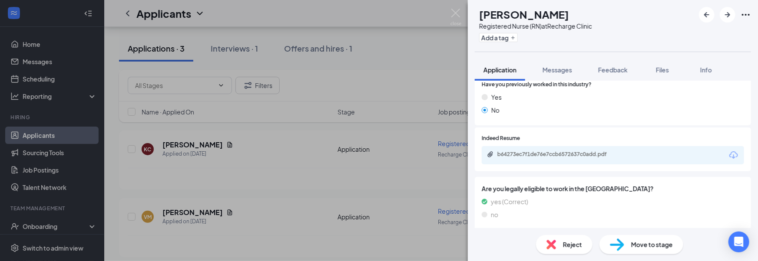
scroll to position [485, 0]
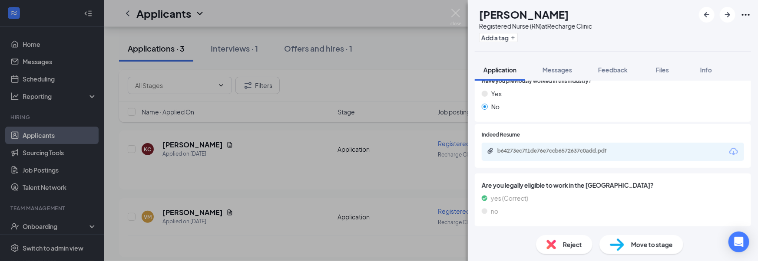
click at [550, 146] on div "b64273ec7f1de76e7ccb6572637c0add.pdf" at bounding box center [613, 152] width 262 height 18
click at [550, 148] on div "b64273ec7f1de76e7ccb6572637c0add.pdf" at bounding box center [558, 151] width 122 height 7
click at [535, 149] on div "b64273ec7f1de76e7ccb6572637c0add.pdf" at bounding box center [558, 151] width 122 height 7
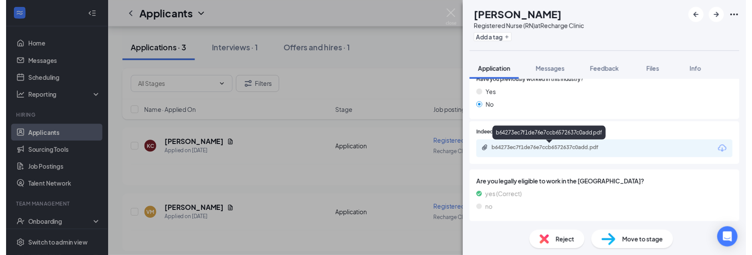
scroll to position [482, 0]
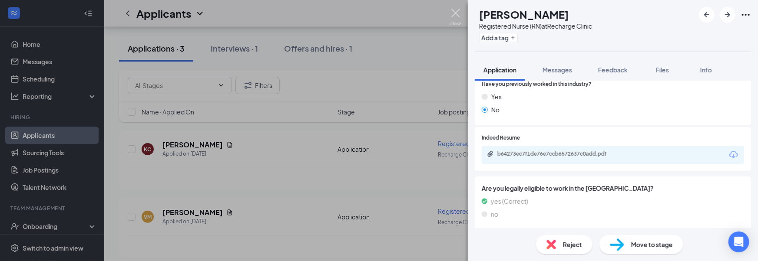
click at [458, 14] on img at bounding box center [455, 17] width 11 height 17
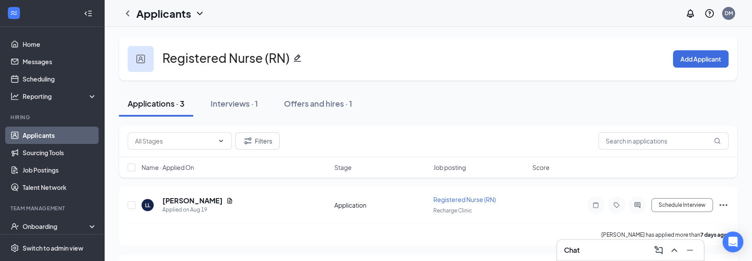
click at [138, 107] on div "Applications · 3" at bounding box center [156, 103] width 57 height 11
click at [229, 106] on div "Interviews · 1" at bounding box center [234, 103] width 47 height 11
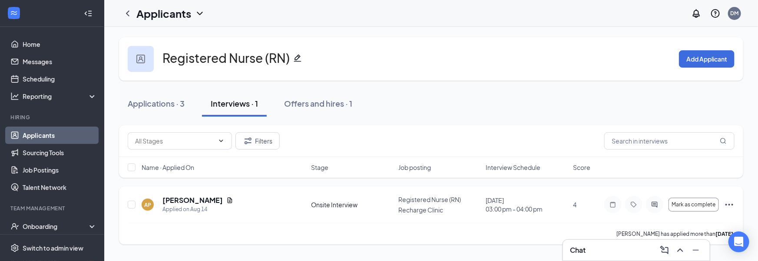
click at [725, 203] on icon "Ellipses" at bounding box center [729, 205] width 10 height 10
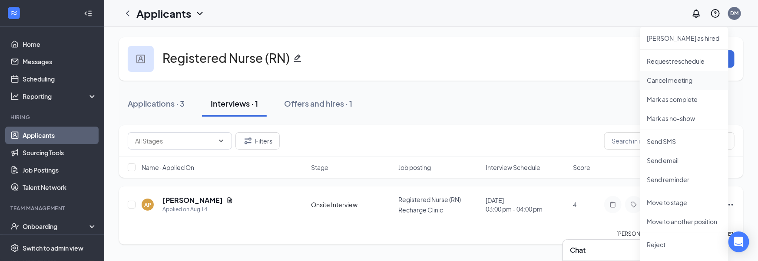
click at [688, 85] on li "Cancel meeting" at bounding box center [684, 80] width 89 height 19
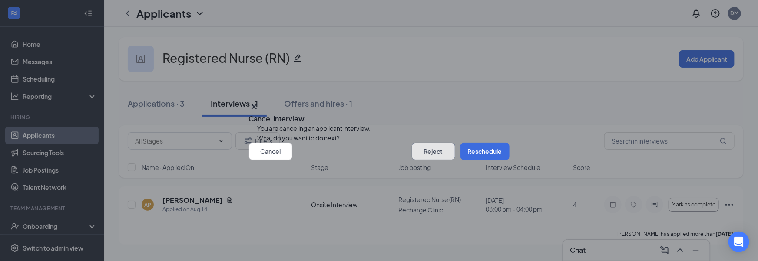
click at [440, 160] on button "Reject" at bounding box center [433, 151] width 43 height 17
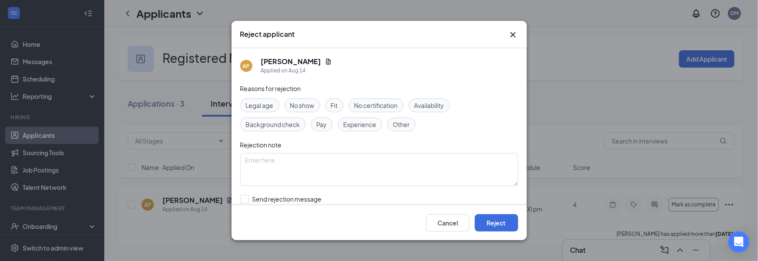
click at [341, 105] on div "Fit" at bounding box center [334, 106] width 18 height 14
click at [426, 108] on span "Availability" at bounding box center [429, 106] width 30 height 10
click at [340, 106] on div "Fit" at bounding box center [334, 106] width 18 height 14
click at [501, 220] on button "Reject" at bounding box center [496, 223] width 43 height 17
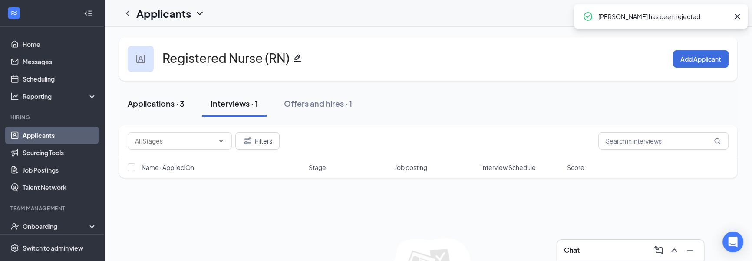
click at [160, 107] on div "Applications · 3" at bounding box center [156, 103] width 57 height 11
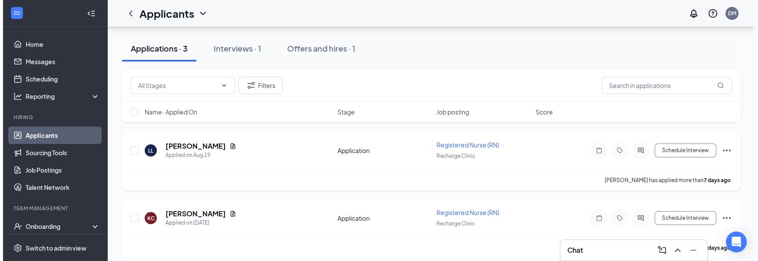
scroll to position [53, 0]
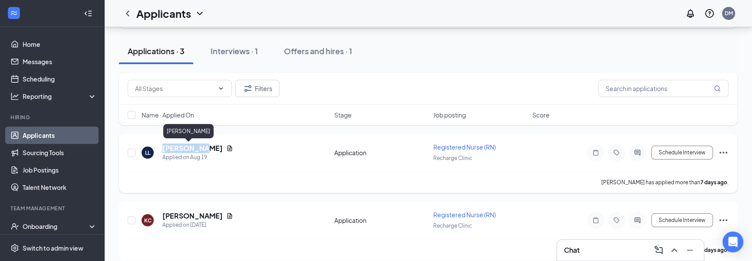
drag, startPoint x: 162, startPoint y: 149, endPoint x: 228, endPoint y: 147, distance: 66.0
click at [228, 147] on div "LL [PERSON_NAME] Applied on [DATE]" at bounding box center [236, 153] width 188 height 18
copy h5 "[PERSON_NAME]"
click at [226, 146] on icon "Document" at bounding box center [229, 148] width 7 height 7
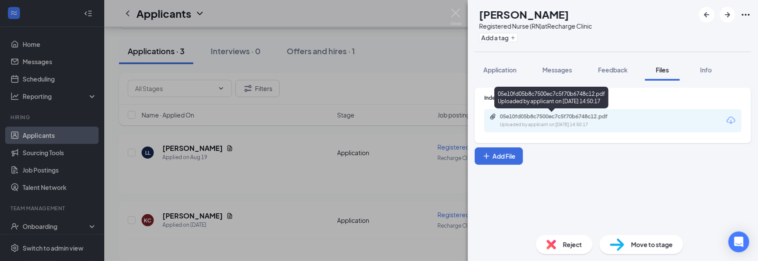
click at [556, 98] on div "05e10fd05b8c7500ec7c5f70b6748c12.pdf Uploaded by applicant on [DATE] 14:50:17" at bounding box center [551, 98] width 114 height 22
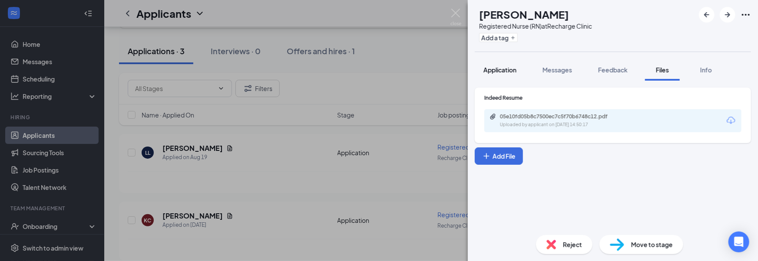
click at [495, 72] on span "Application" at bounding box center [499, 70] width 33 height 8
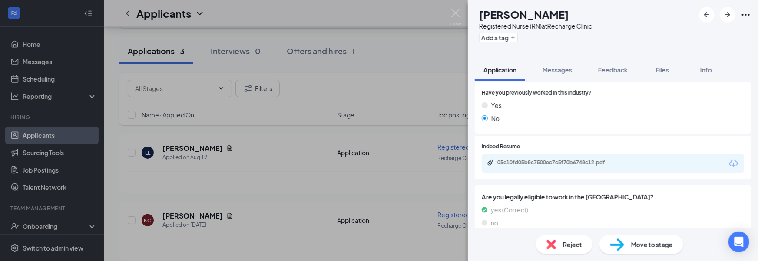
scroll to position [400, 0]
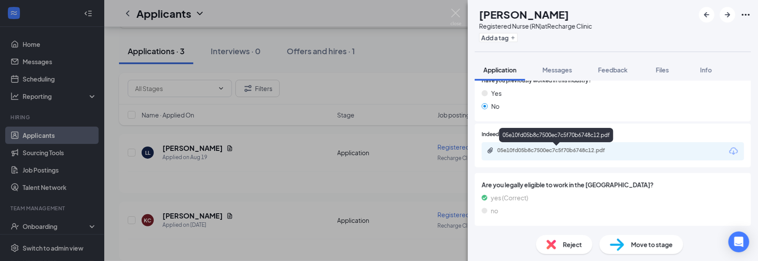
click at [581, 152] on div "05e10fd05b8c7500ec7c5f70b6748c12.pdf" at bounding box center [558, 150] width 122 height 7
click at [520, 152] on div "05e10fd05b8c7500ec7c5f70b6748c12.pdf" at bounding box center [558, 150] width 122 height 7
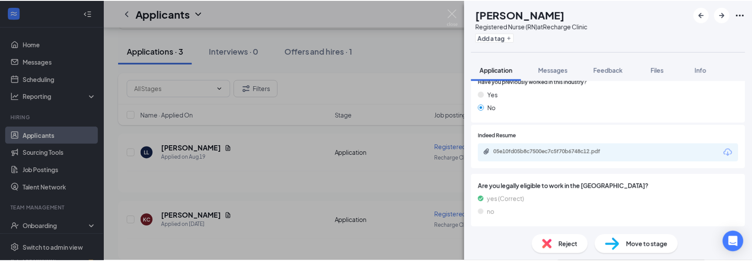
scroll to position [396, 0]
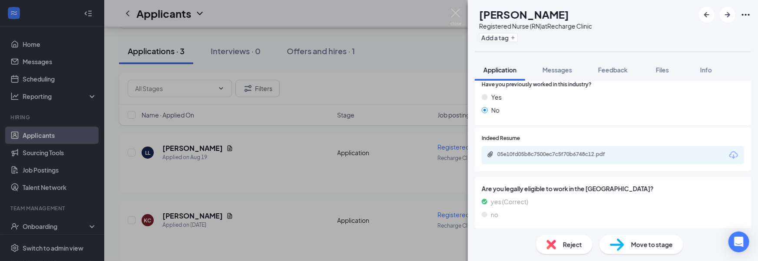
click at [577, 238] on div "Reject" at bounding box center [564, 244] width 56 height 19
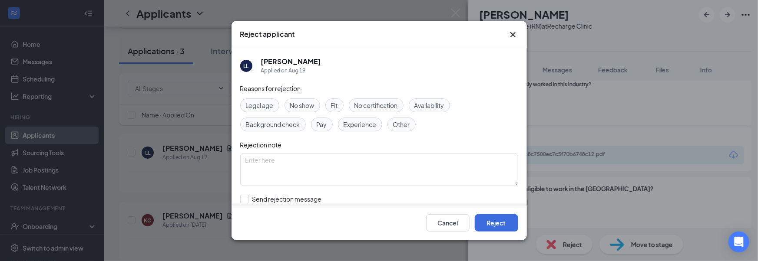
click at [364, 127] on span "Experience" at bounding box center [360, 125] width 33 height 10
click at [493, 225] on button "Reject" at bounding box center [496, 223] width 43 height 17
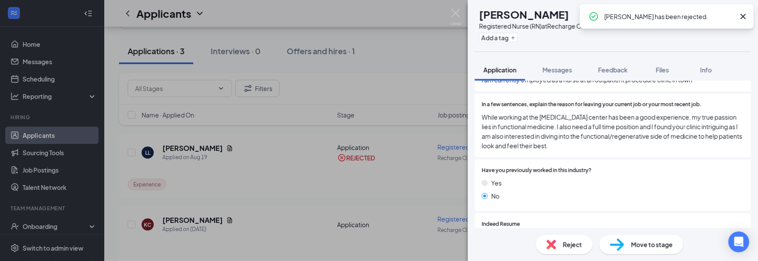
click at [262, 204] on div "[PERSON_NAME] [PERSON_NAME] C Registered Nurse (RN) at Recharge Clinic Add a ta…" at bounding box center [379, 130] width 758 height 261
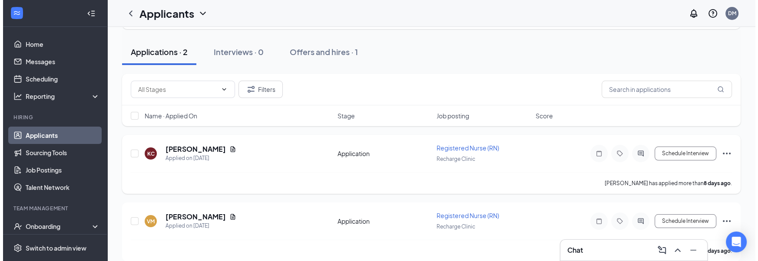
scroll to position [61, 0]
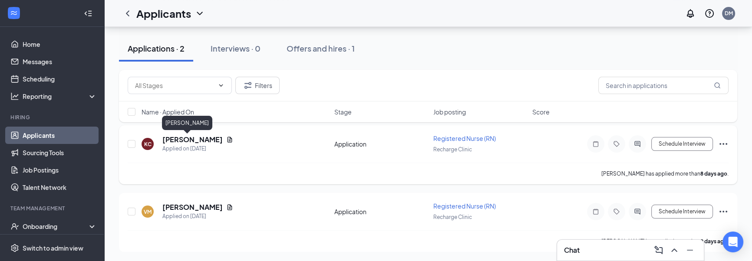
click at [175, 142] on h5 "[PERSON_NAME]" at bounding box center [192, 140] width 60 height 10
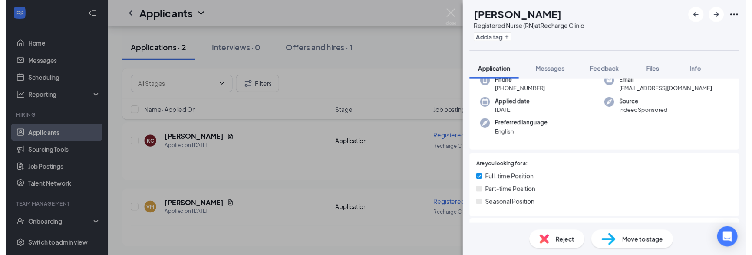
scroll to position [162, 0]
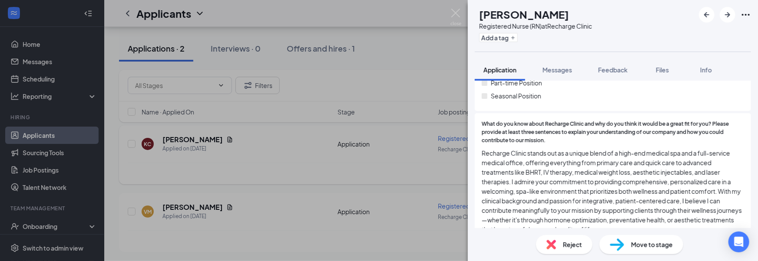
drag, startPoint x: 368, startPoint y: 166, endPoint x: 320, endPoint y: 180, distance: 50.3
click at [367, 167] on div "[PERSON_NAME] [PERSON_NAME] C Registered Nurse (RN) at Recharge Clinic Add a ta…" at bounding box center [379, 130] width 758 height 261
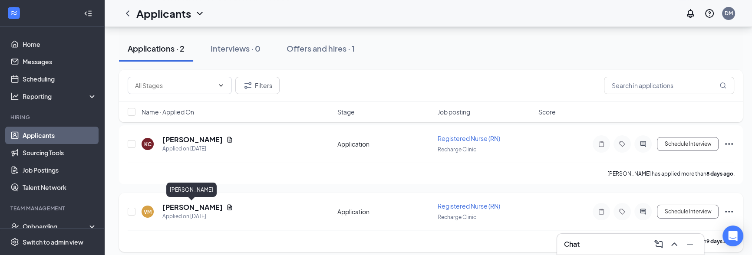
click at [172, 208] on h5 "[PERSON_NAME]" at bounding box center [192, 208] width 60 height 10
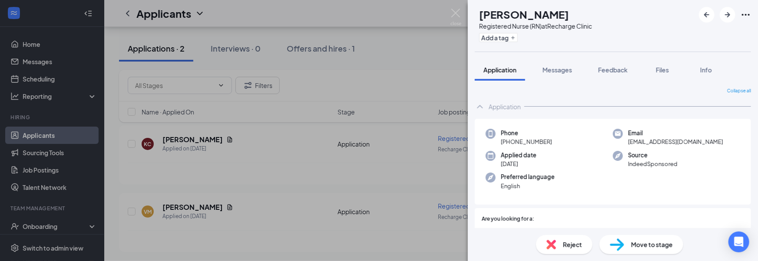
click at [304, 159] on div "VM [PERSON_NAME] Registered Nurse (RN) at Recharge Clinic Add a tag Application…" at bounding box center [379, 130] width 758 height 261
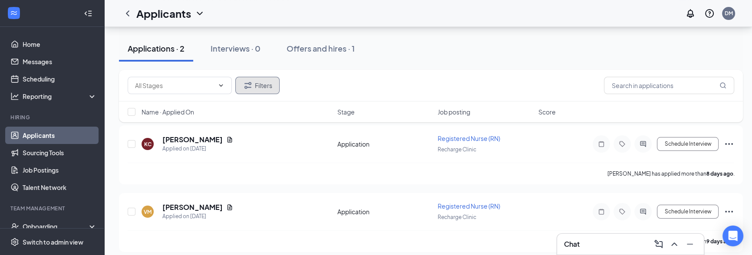
click at [270, 87] on button "Filters" at bounding box center [257, 85] width 44 height 17
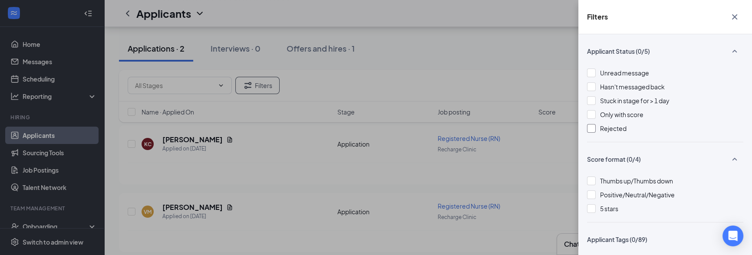
click at [619, 127] on span "Rejected" at bounding box center [613, 129] width 26 height 8
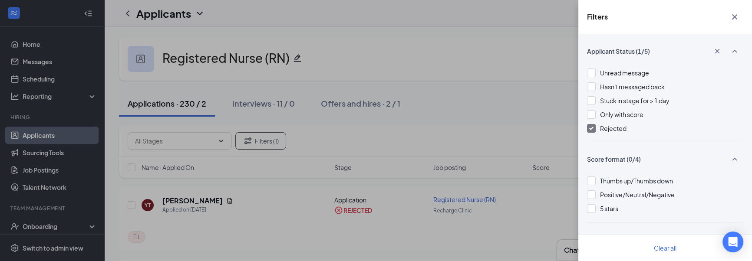
click at [519, 112] on div "Filters Applicant Status (1/5) Unread message Hasn't messaged back Stuck in sta…" at bounding box center [376, 130] width 752 height 261
click at [517, 114] on div "Filters Applicant Status (1/5) Unread message Hasn't messaged back Stuck in sta…" at bounding box center [376, 130] width 752 height 261
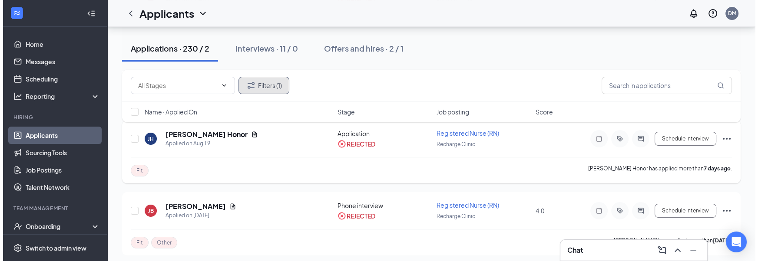
scroll to position [213, 0]
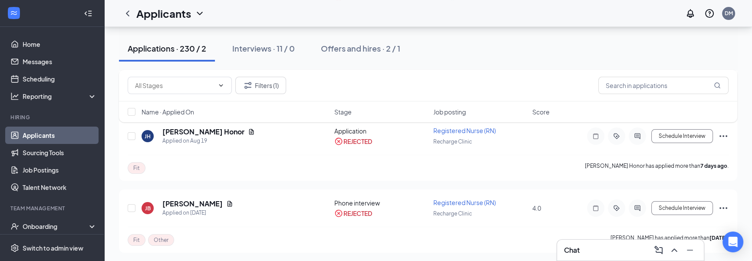
click at [179, 130] on div "Filters (1) Name · Applied On Stage Job posting Score" at bounding box center [428, 100] width 618 height 61
click at [179, 131] on div "Filters (1) Name · Applied On Stage Job posting Score" at bounding box center [428, 100] width 618 height 61
click at [173, 131] on div "Filters (1) Name · Applied On Stage Job posting Score" at bounding box center [428, 100] width 618 height 61
click at [204, 129] on div "Filters (1) Name · Applied On Stage Job posting Score" at bounding box center [428, 100] width 618 height 61
click at [187, 133] on h5 "[PERSON_NAME] Honor" at bounding box center [203, 132] width 82 height 10
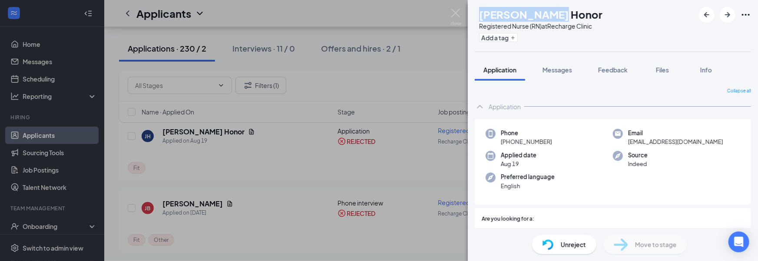
drag, startPoint x: 496, startPoint y: 16, endPoint x: 579, endPoint y: 14, distance: 83.4
click at [579, 14] on div "[PERSON_NAME] Honor Registered Nurse (RN) at Recharge Clinic Add a tag" at bounding box center [539, 26] width 128 height 38
copy h1 "[PERSON_NAME] Honor"
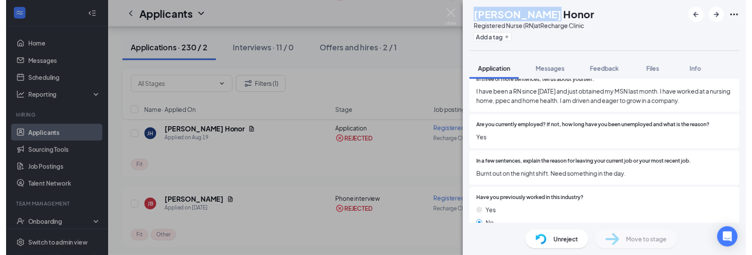
scroll to position [278, 0]
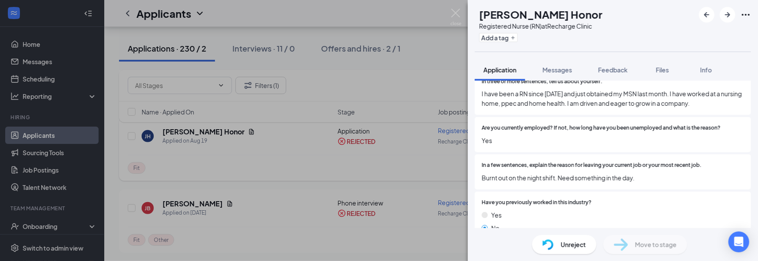
click at [287, 171] on div "[PERSON_NAME] Honor Registered Nurse (RN) at Recharge Clinic Add a tag Applicat…" at bounding box center [379, 130] width 758 height 261
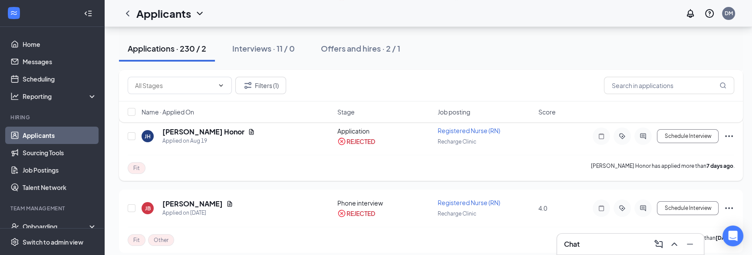
click at [281, 172] on div "Fit [PERSON_NAME] Honor has applied more than [DATE] ." at bounding box center [431, 168] width 607 height 26
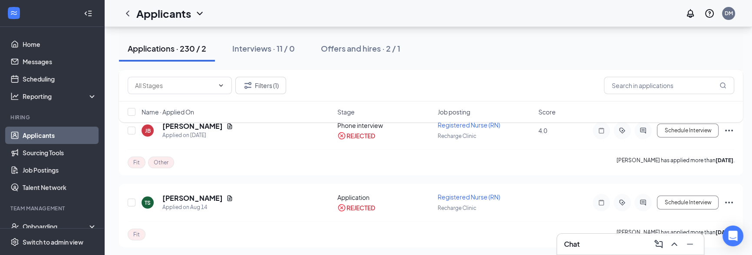
scroll to position [290, 0]
click at [183, 125] on div "Filters (1) Name · Applied On Stage Job posting Score" at bounding box center [431, 100] width 624 height 61
click at [199, 130] on div "Filters (1) Name · Applied On Stage Job posting Score" at bounding box center [431, 100] width 624 height 61
click at [199, 129] on div "Filters (1) Name · Applied On Stage Job posting Score" at bounding box center [431, 100] width 624 height 61
click at [200, 128] on div "Filters (1) Name · Applied On Stage Job posting Score" at bounding box center [431, 100] width 624 height 61
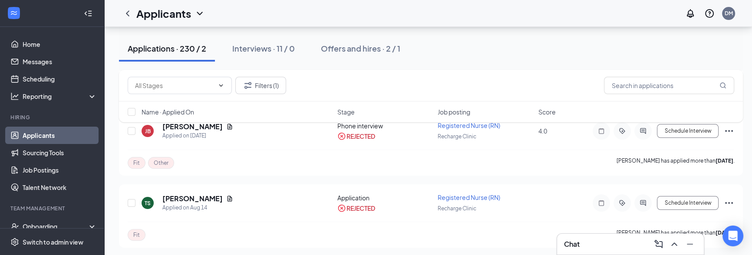
click at [201, 126] on div "Filters (1) Name · Applied On Stage Job posting Score" at bounding box center [431, 100] width 624 height 61
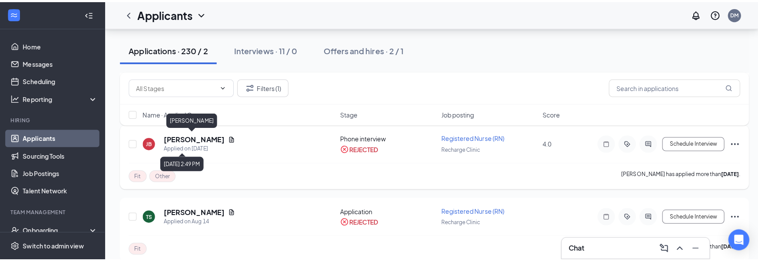
scroll to position [278, 0]
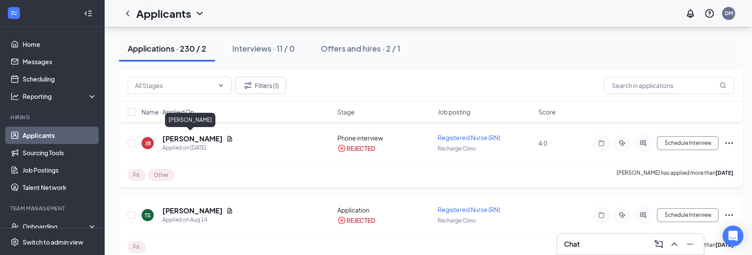
click at [197, 139] on h5 "[PERSON_NAME]" at bounding box center [192, 139] width 60 height 10
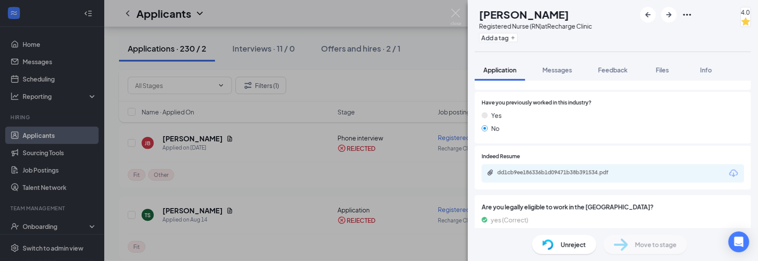
scroll to position [428, 0]
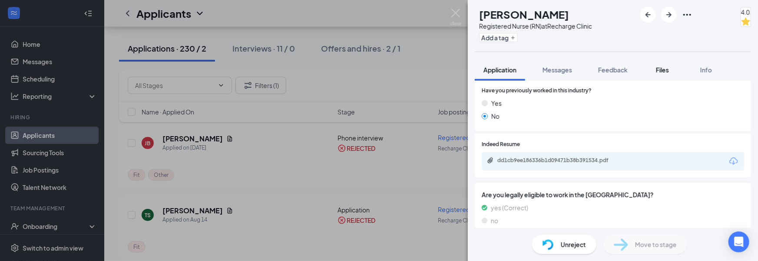
click at [660, 71] on span "Files" at bounding box center [662, 70] width 13 height 8
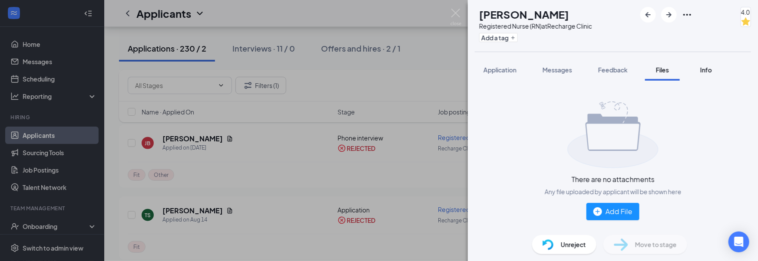
click at [713, 68] on div "Info" at bounding box center [705, 70] width 17 height 9
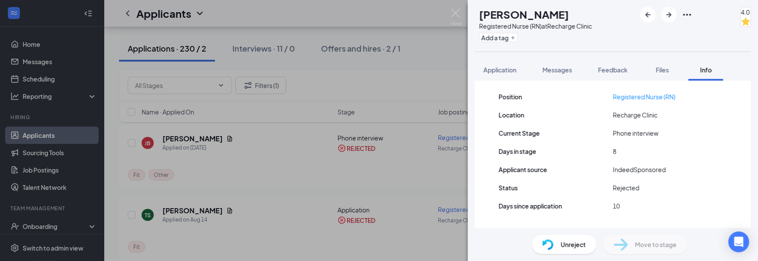
scroll to position [97, 0]
click at [506, 67] on span "Application" at bounding box center [499, 70] width 33 height 8
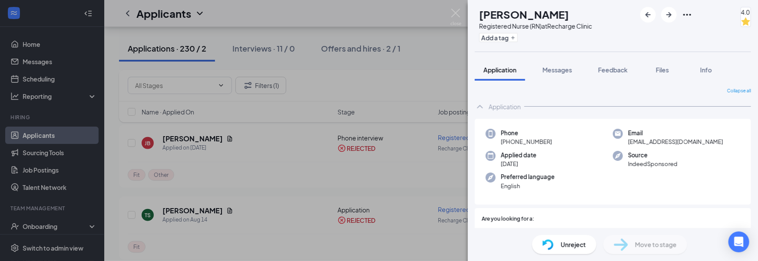
click at [282, 188] on div "[PERSON_NAME] Registered Nurse (RN) at Recharge Clinic Add a tag 4.0 Applicatio…" at bounding box center [379, 130] width 758 height 261
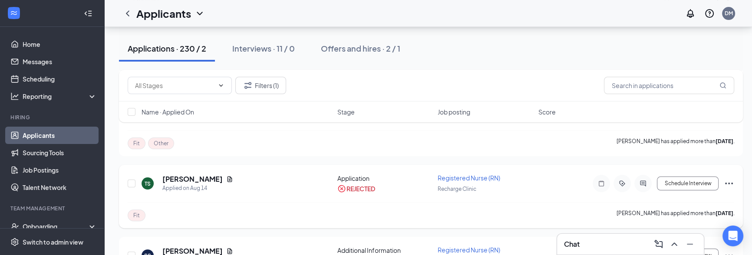
scroll to position [329, 0]
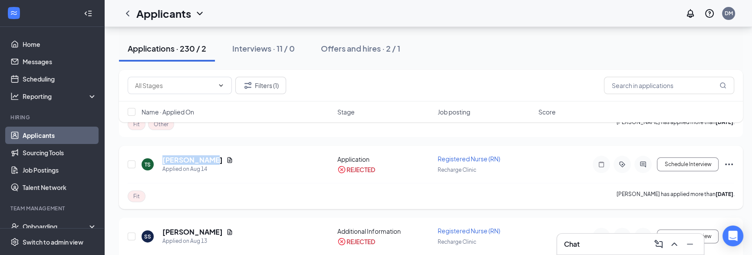
drag, startPoint x: 162, startPoint y: 158, endPoint x: 229, endPoint y: 155, distance: 67.4
click at [229, 155] on div "TS [PERSON_NAME] Applied on [DATE]" at bounding box center [237, 164] width 191 height 18
copy h5 "[PERSON_NAME]"
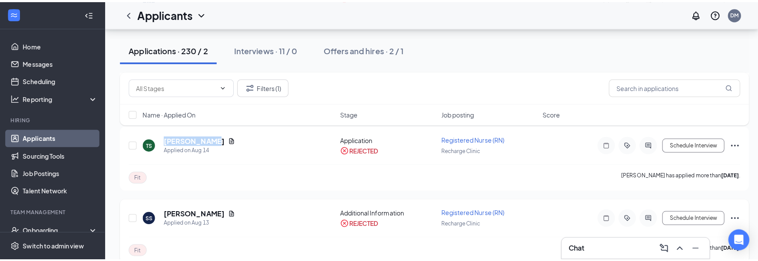
scroll to position [352, 0]
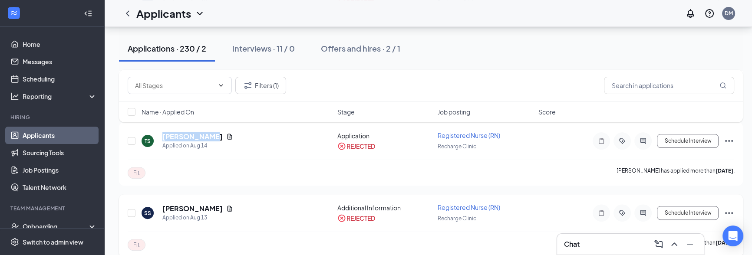
drag, startPoint x: 159, startPoint y: 204, endPoint x: 239, endPoint y: 206, distance: 79.9
click at [239, 206] on div "SS [PERSON_NAME] Applied on [DATE]" at bounding box center [237, 213] width 191 height 18
click at [226, 205] on icon "Document" at bounding box center [229, 208] width 7 height 7
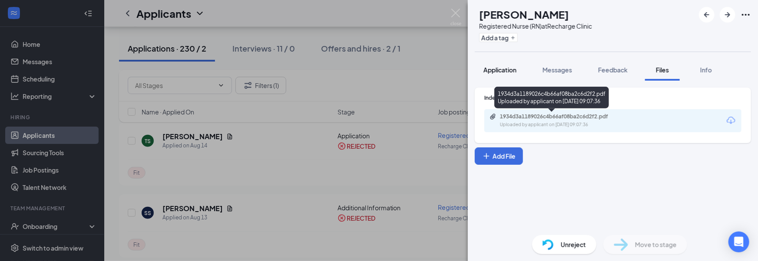
click at [514, 79] on button "Application" at bounding box center [500, 70] width 50 height 22
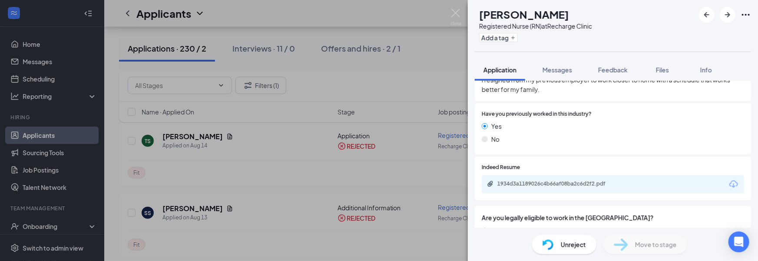
scroll to position [431, 0]
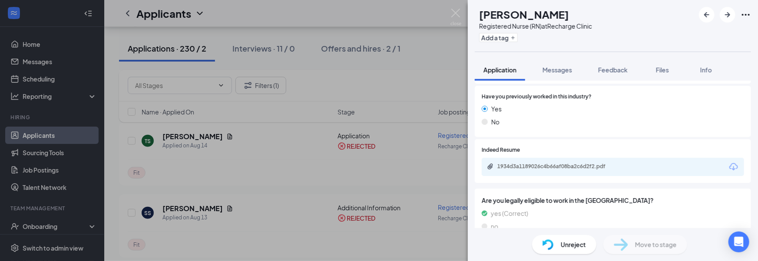
click at [542, 158] on div "1934d3a1189026c4b66af08ba2c6d2f2.pdf" at bounding box center [613, 167] width 262 height 18
click at [541, 163] on div "1934d3a1189026c4b66af08ba2c6d2f2.pdf" at bounding box center [558, 166] width 122 height 7
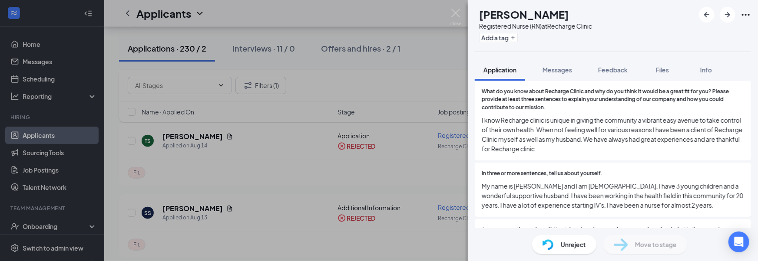
scroll to position [205, 0]
